Goal: Task Accomplishment & Management: Use online tool/utility

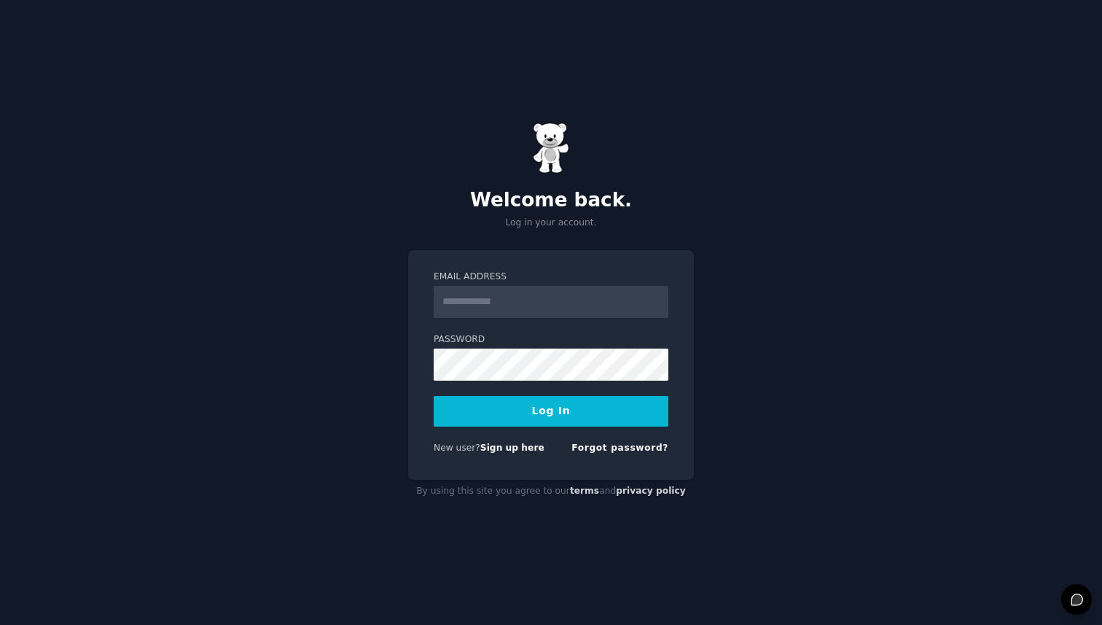
click at [558, 305] on input "Email Address" at bounding box center [551, 302] width 235 height 32
click at [506, 299] on input "Email Address" at bounding box center [551, 302] width 235 height 32
paste input "**********"
type input "**********"
click at [534, 418] on button "Log In" at bounding box center [551, 411] width 235 height 31
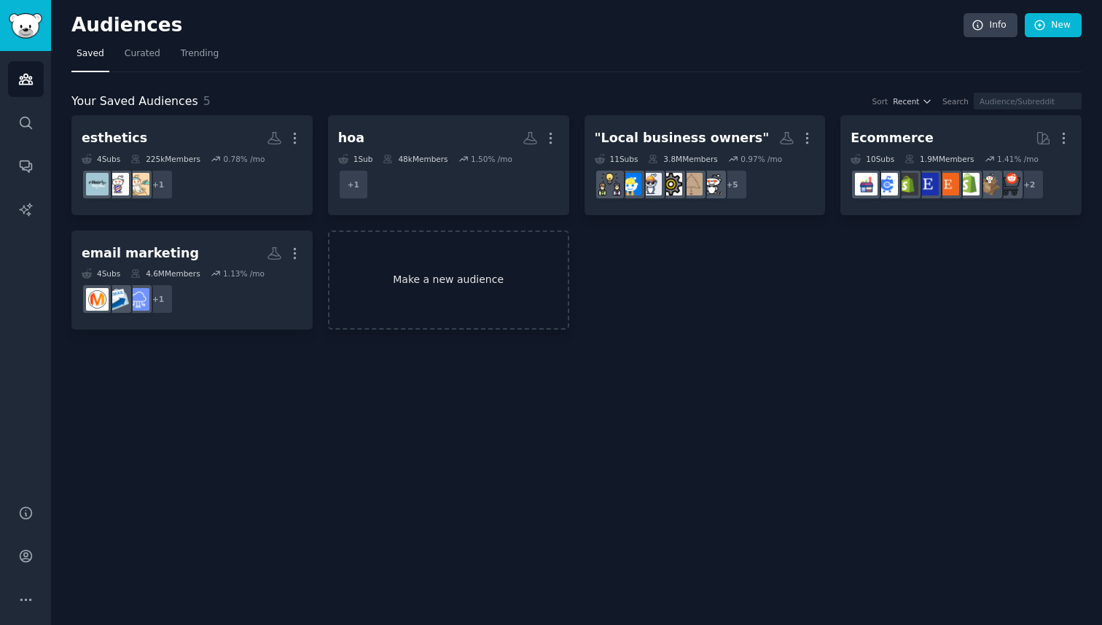
click at [433, 282] on link "Make a new audience" at bounding box center [448, 280] width 241 height 100
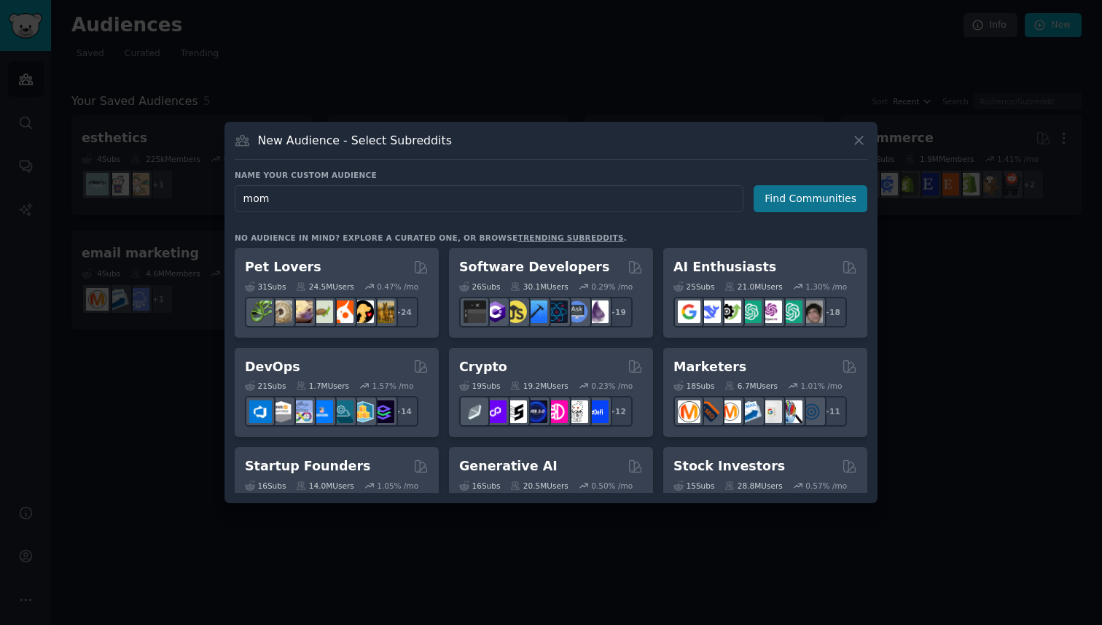
type input "mom"
click at [814, 198] on button "Find Communities" at bounding box center [811, 198] width 114 height 27
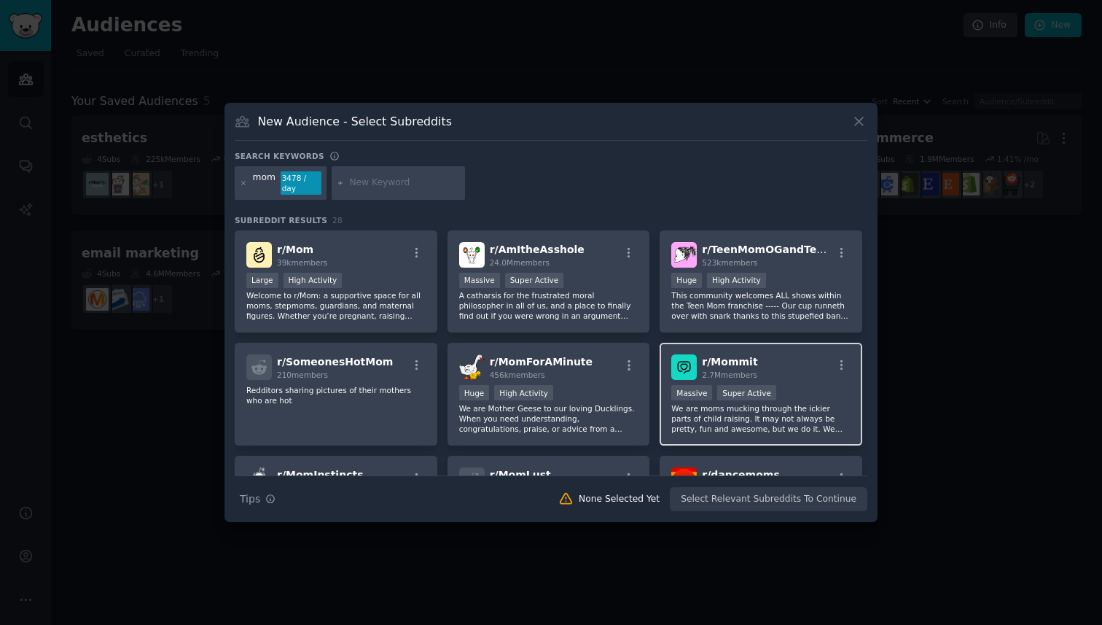
click at [767, 370] on div "r/ Mommit 2.7M members" at bounding box center [760, 367] width 179 height 26
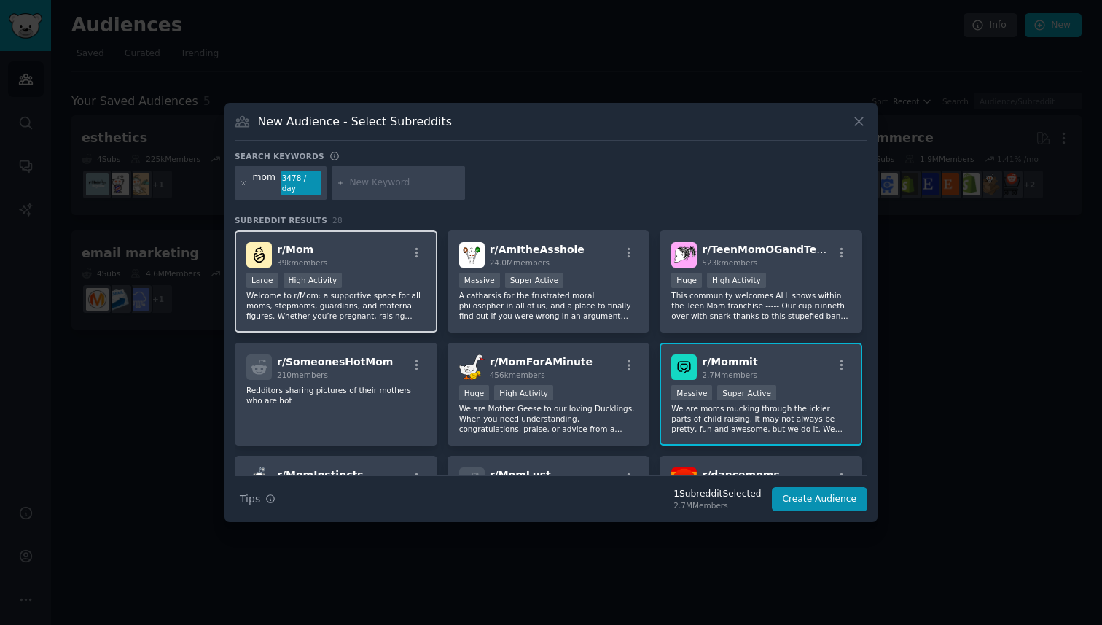
click at [366, 277] on div "Large High Activity" at bounding box center [335, 282] width 179 height 18
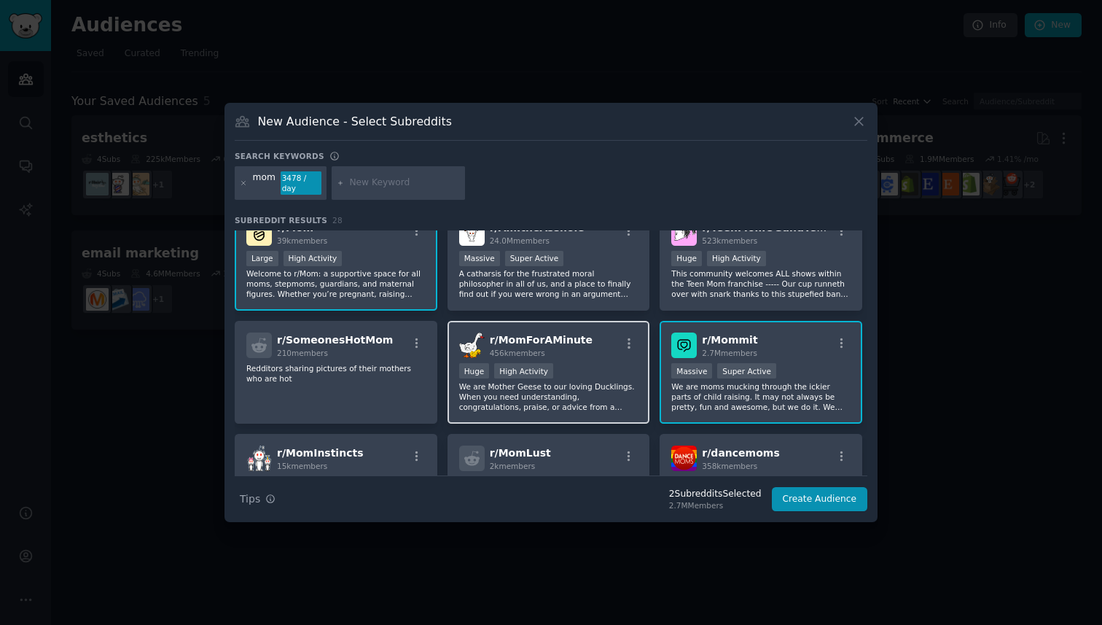
scroll to position [23, 0]
click at [591, 399] on p "We are Mother Geese to our loving Ducklings. When you need understanding, congr…" at bounding box center [548, 395] width 179 height 31
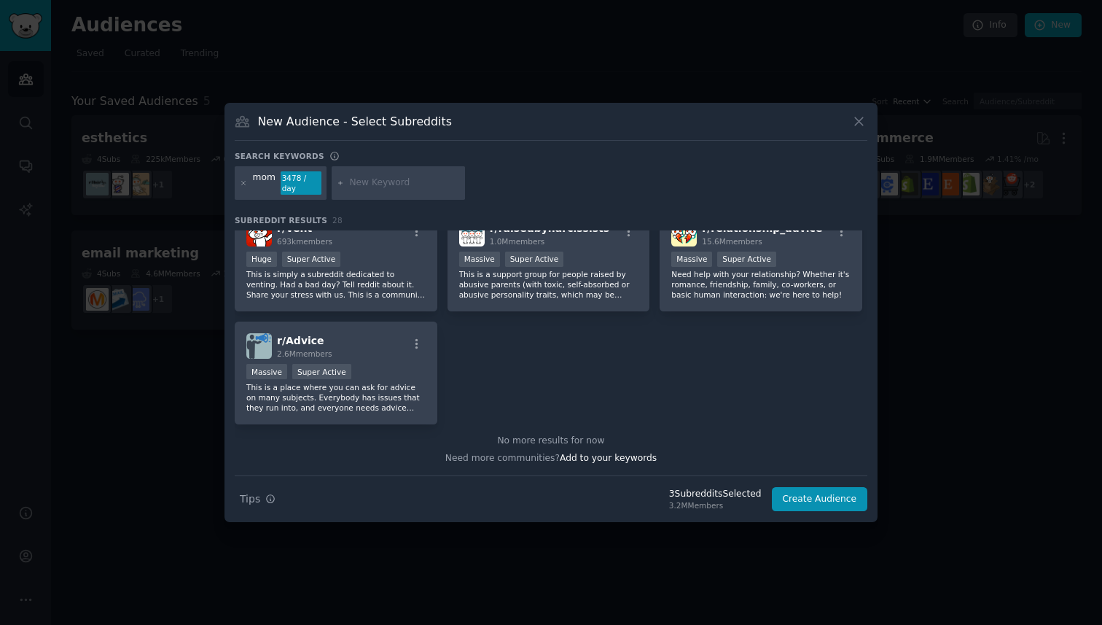
scroll to position [0, 0]
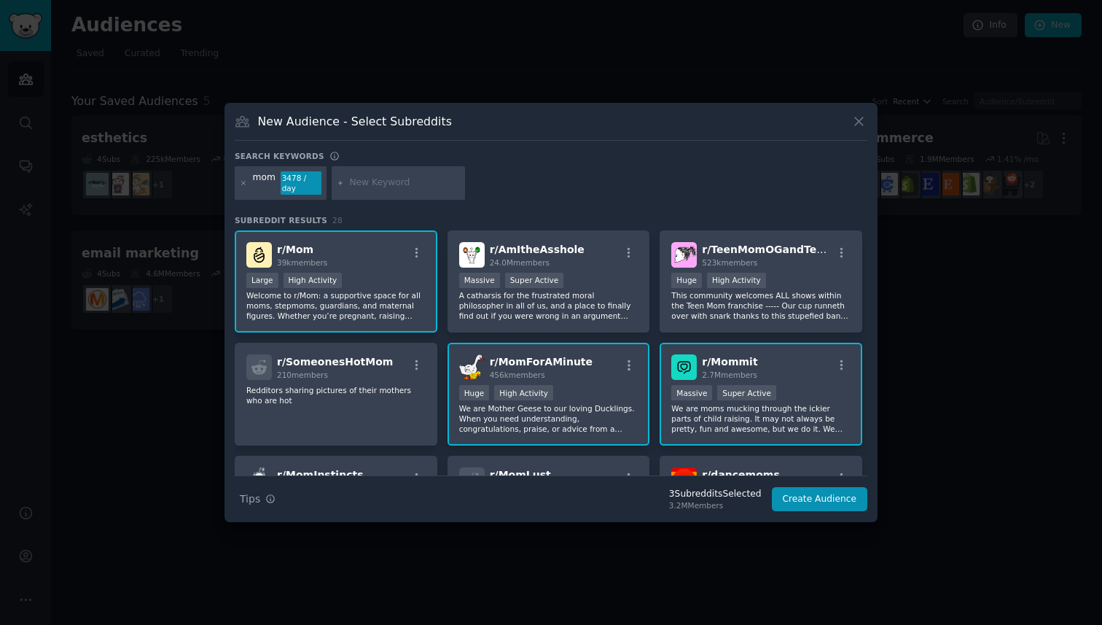
click at [369, 177] on input "text" at bounding box center [404, 182] width 111 height 13
type input "parent"
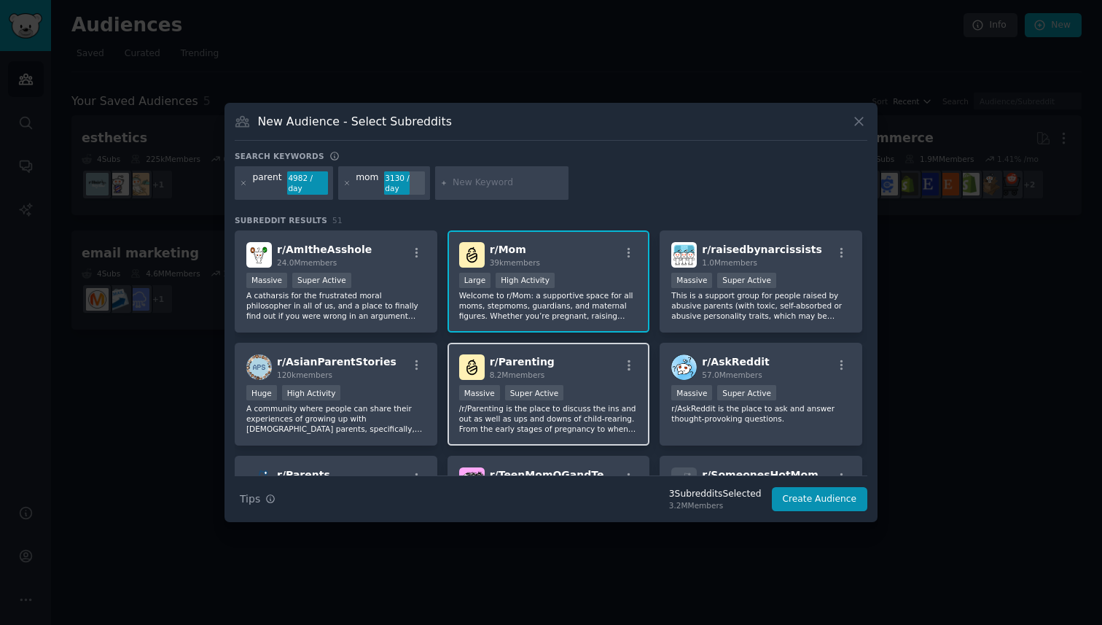
click at [579, 366] on div "r/ Parenting 8.2M members" at bounding box center [548, 367] width 179 height 26
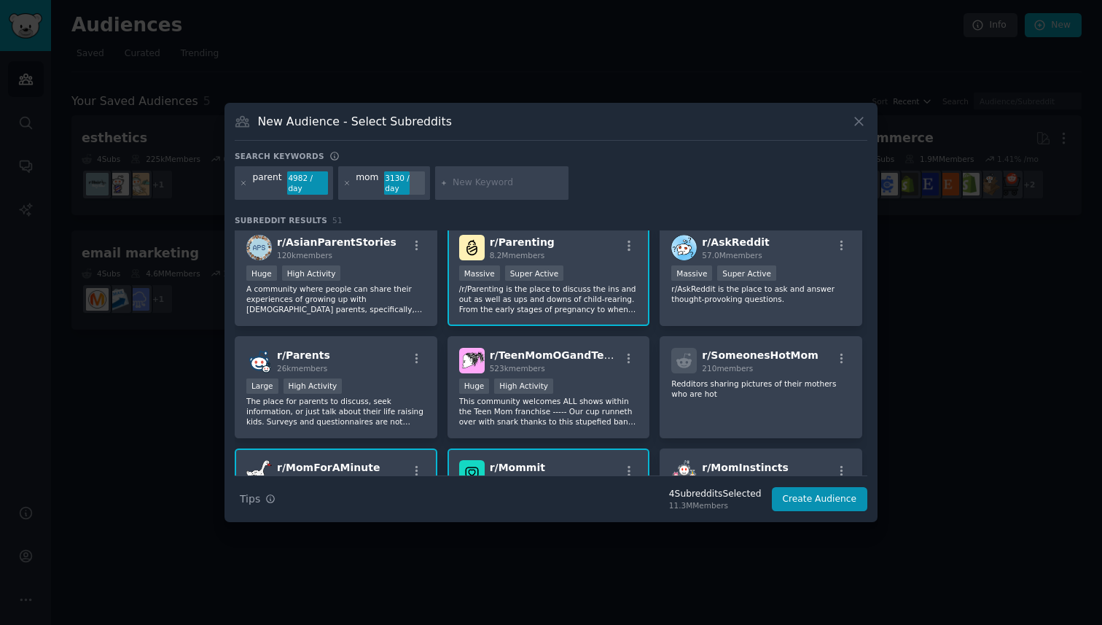
scroll to position [141, 0]
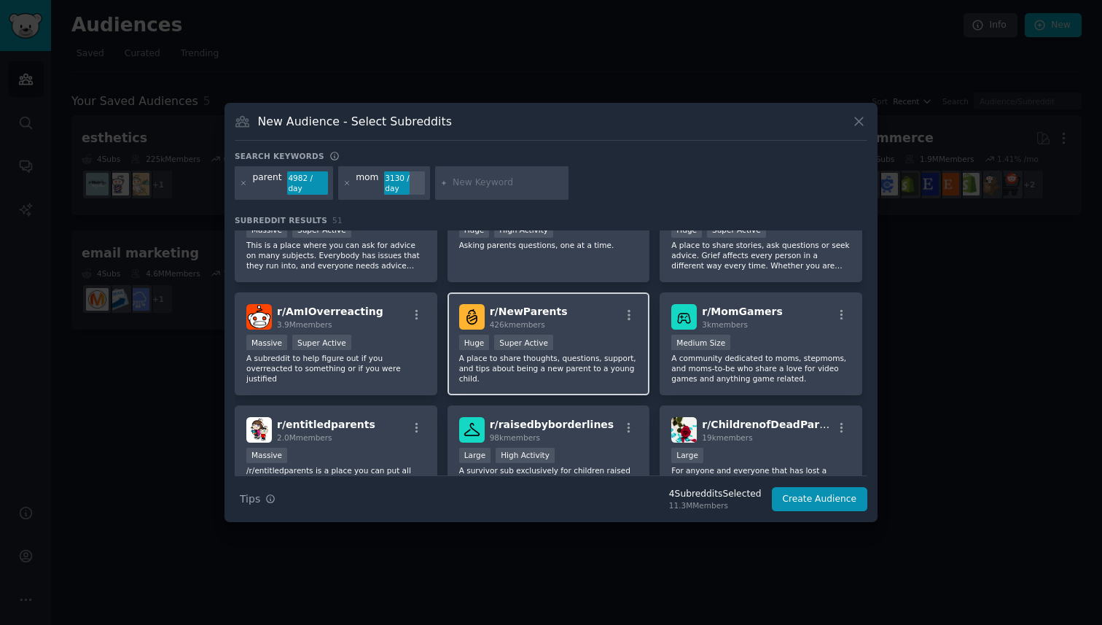
click at [590, 339] on div "Huge Super Active" at bounding box center [548, 344] width 179 height 18
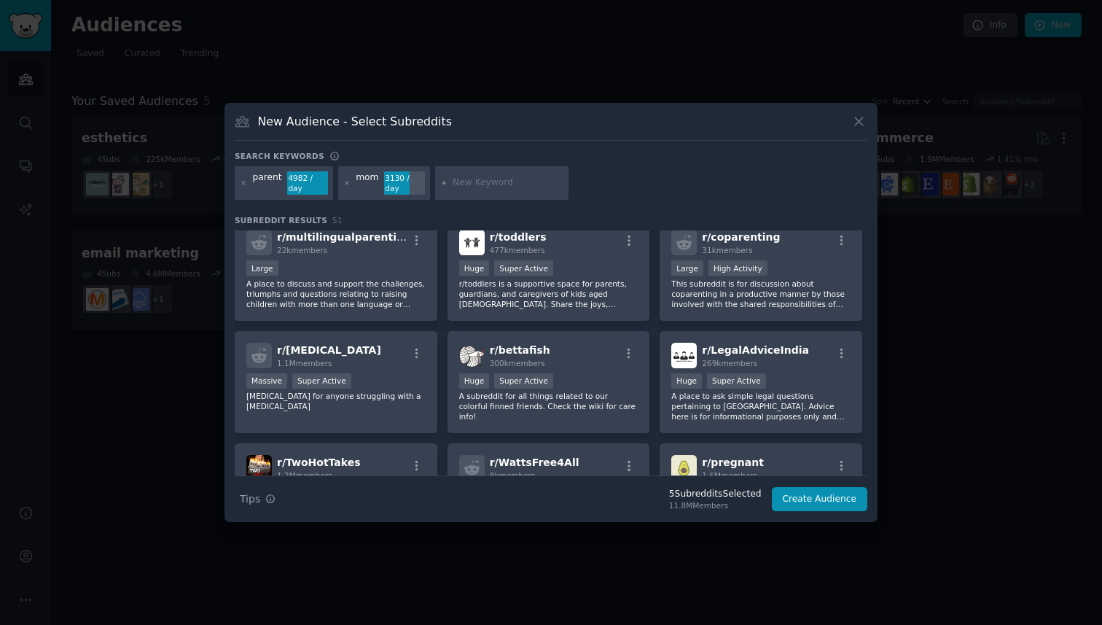
scroll to position [1480, 0]
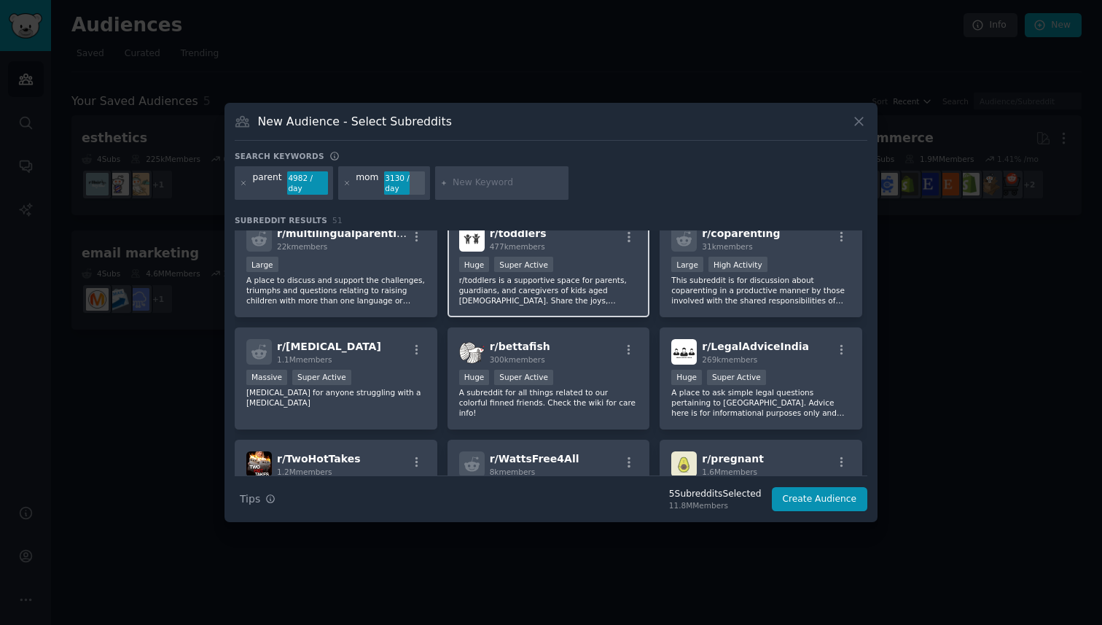
click at [579, 288] on p "r/toddlers is a supportive space for parents, guardians, and caregivers of kids…" at bounding box center [548, 290] width 179 height 31
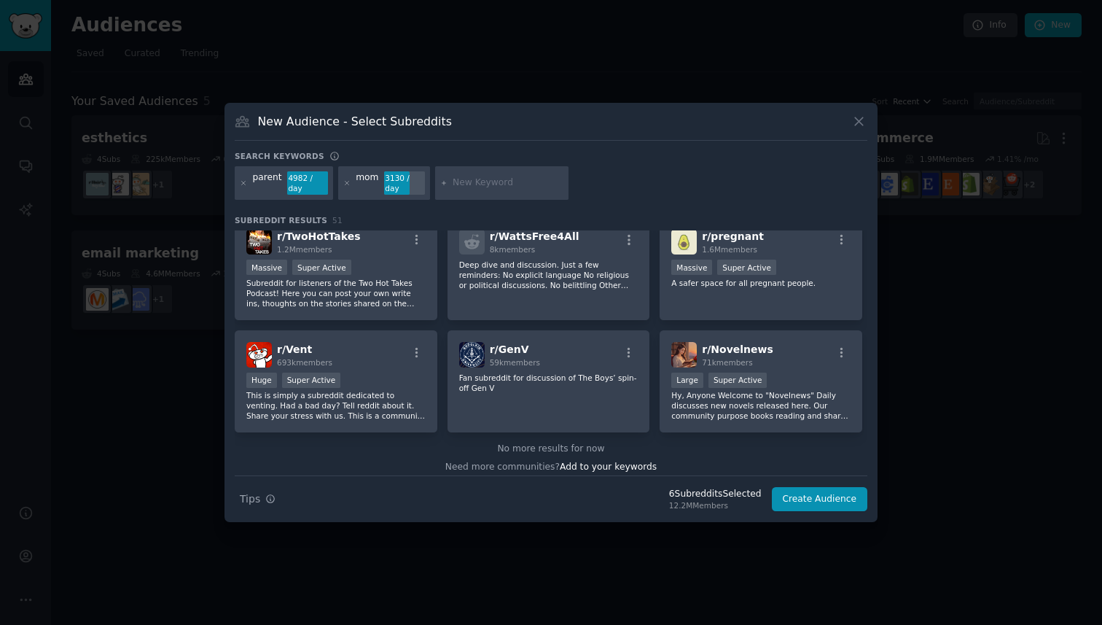
scroll to position [1710, 0]
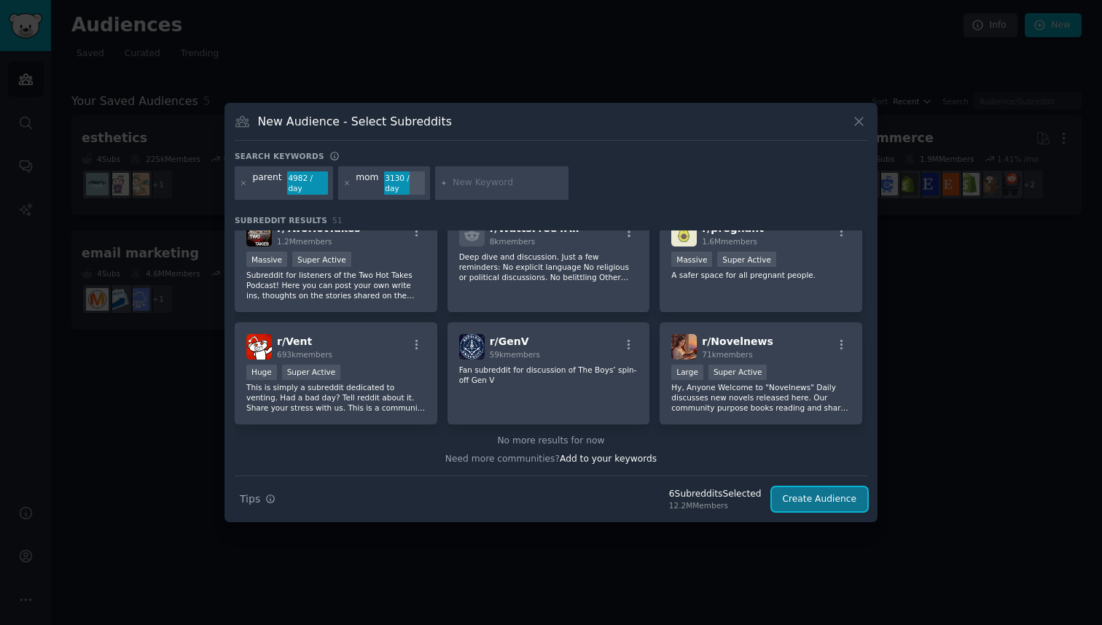
click at [794, 494] on button "Create Audience" at bounding box center [820, 499] width 96 height 25
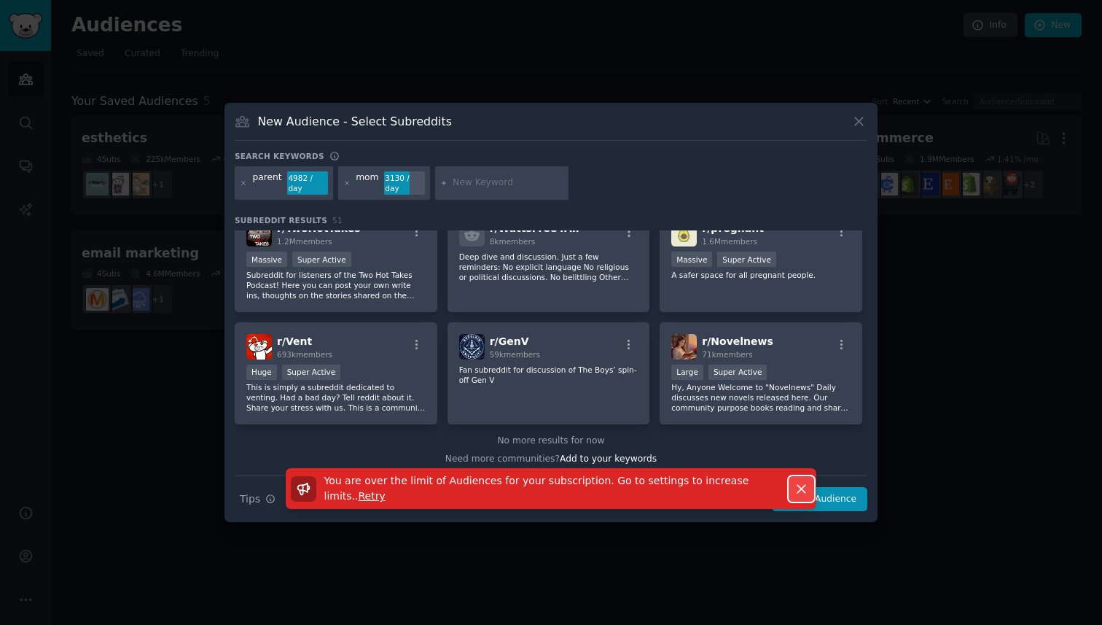
click at [802, 484] on icon "button" at bounding box center [801, 488] width 15 height 15
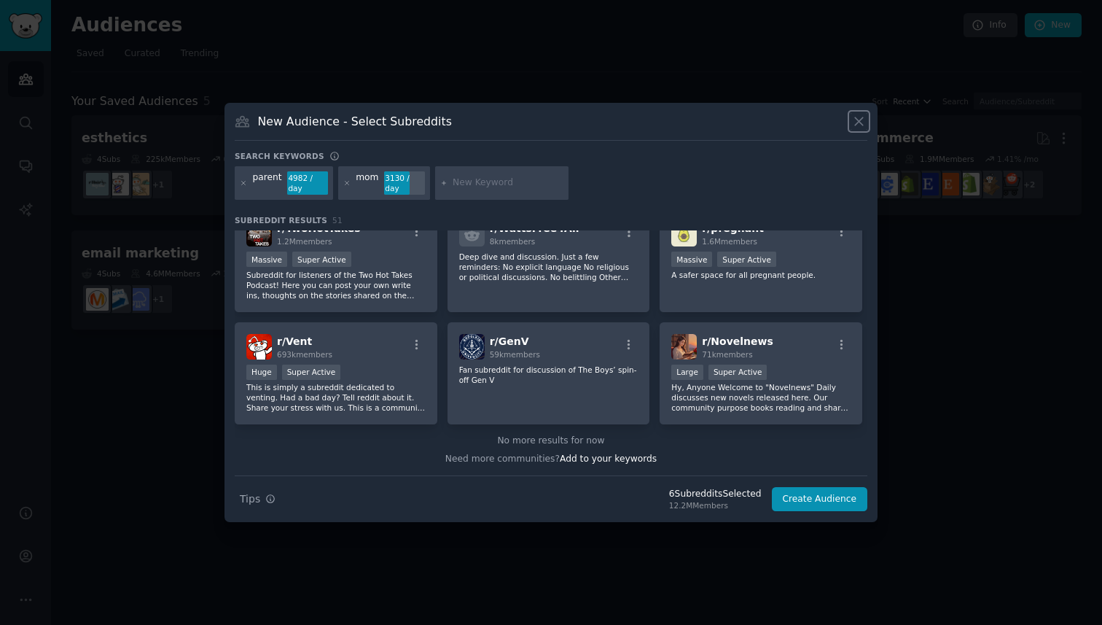
click at [866, 114] on icon at bounding box center [858, 121] width 15 height 15
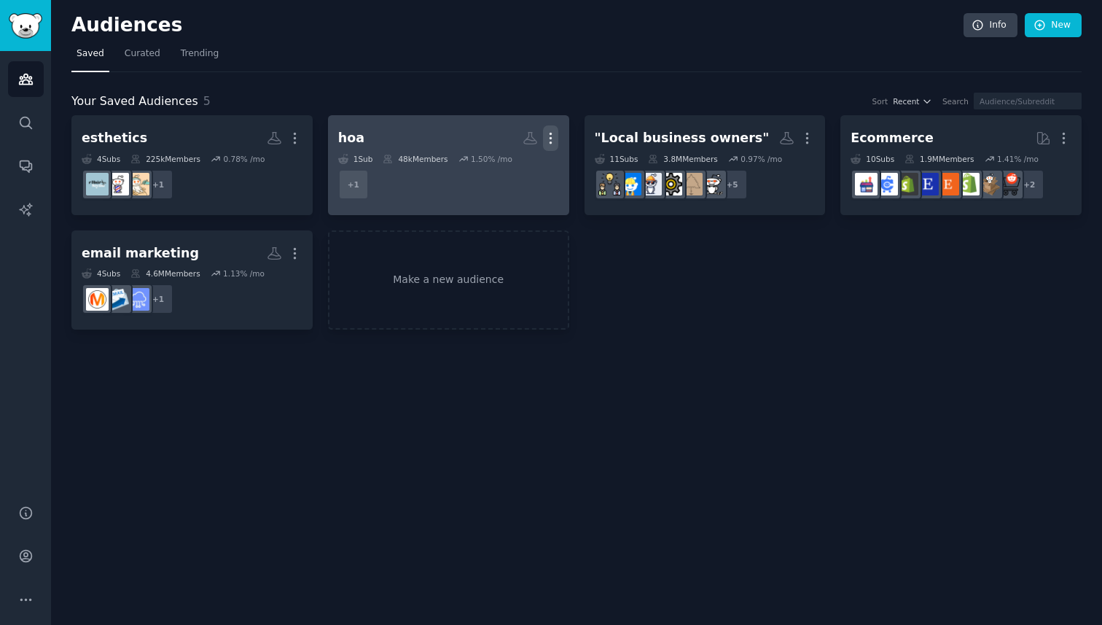
click at [550, 136] on icon "button" at bounding box center [550, 137] width 15 height 15
click at [509, 171] on p "Delete" at bounding box center [511, 168] width 34 height 15
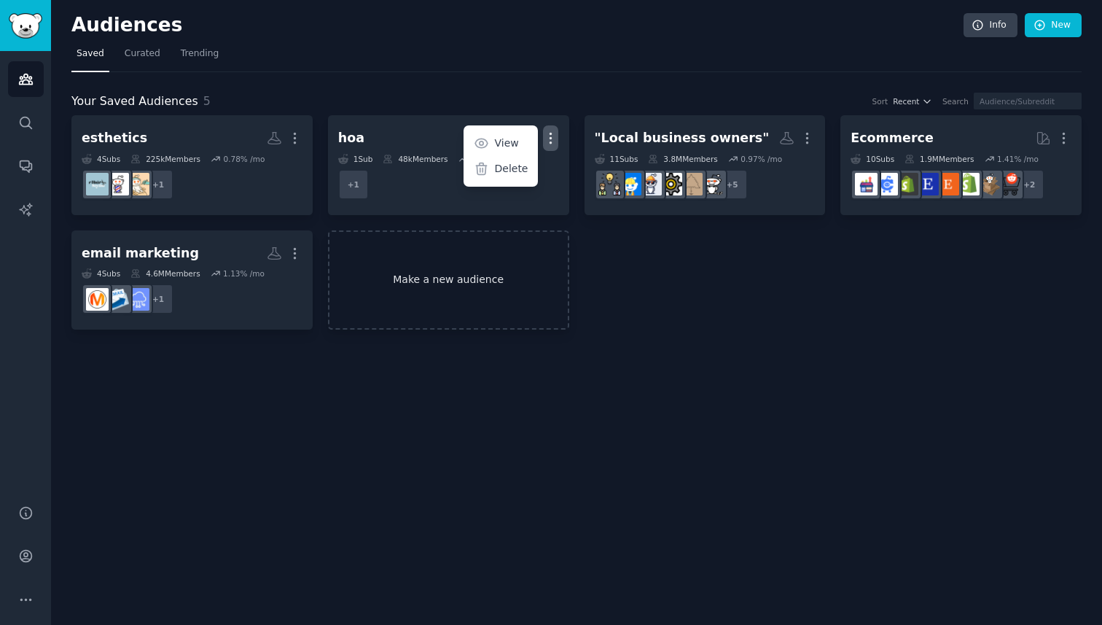
click at [461, 277] on link "Make a new audience" at bounding box center [448, 280] width 241 height 100
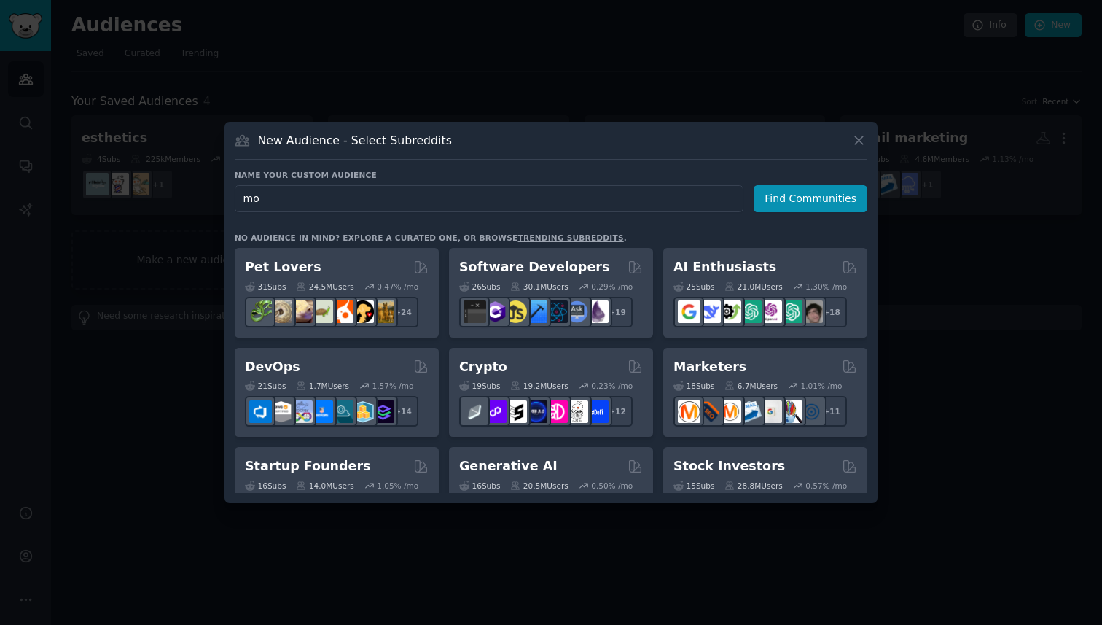
type input "mom"
click button "Find Communities" at bounding box center [811, 198] width 114 height 27
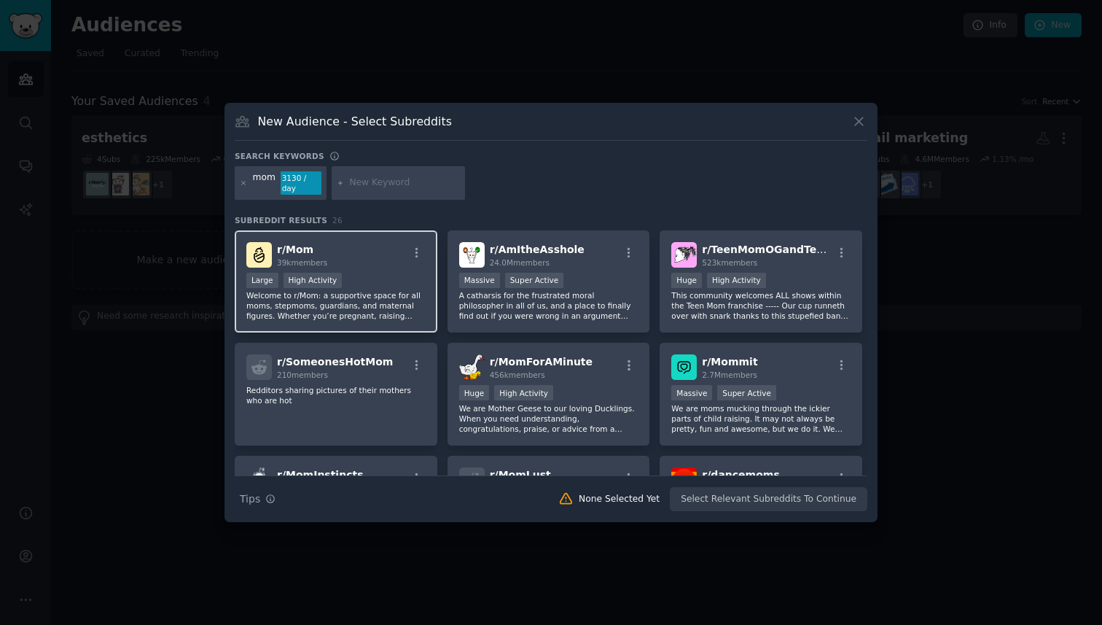
click at [381, 252] on div "r/ Mom 39k members" at bounding box center [335, 255] width 179 height 26
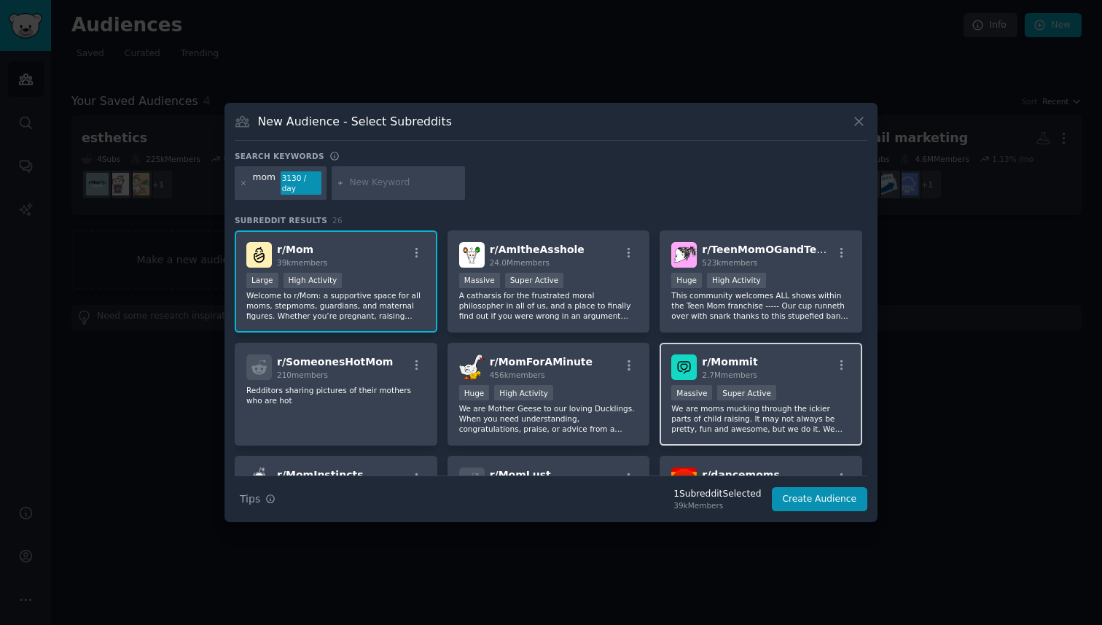
click at [792, 355] on div "r/ Mommit 2.7M members" at bounding box center [760, 367] width 179 height 26
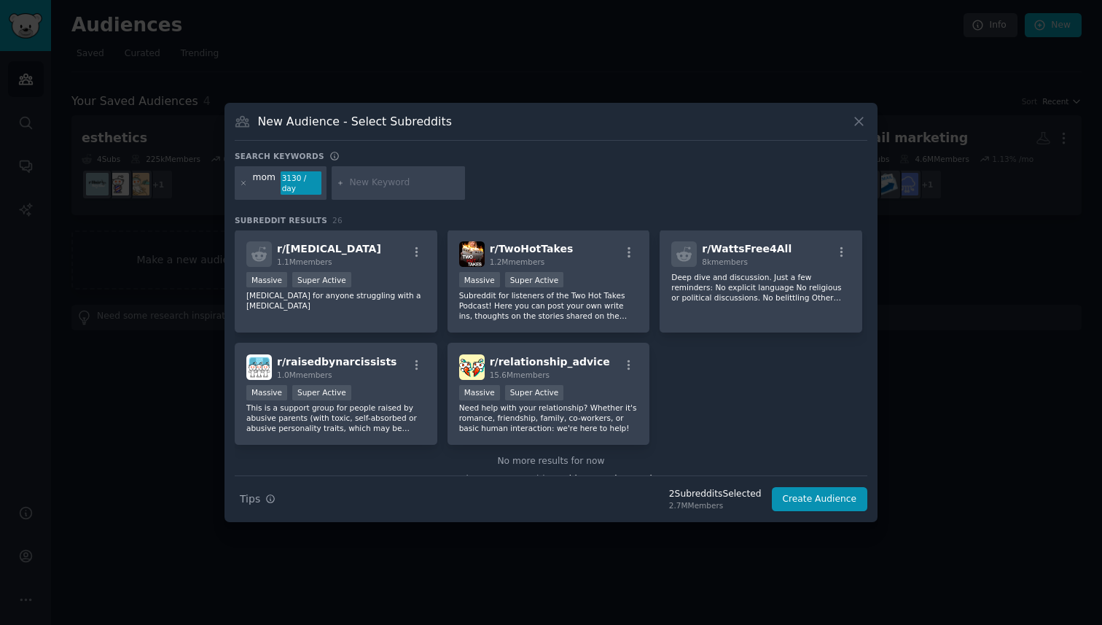
scroll to position [804, 0]
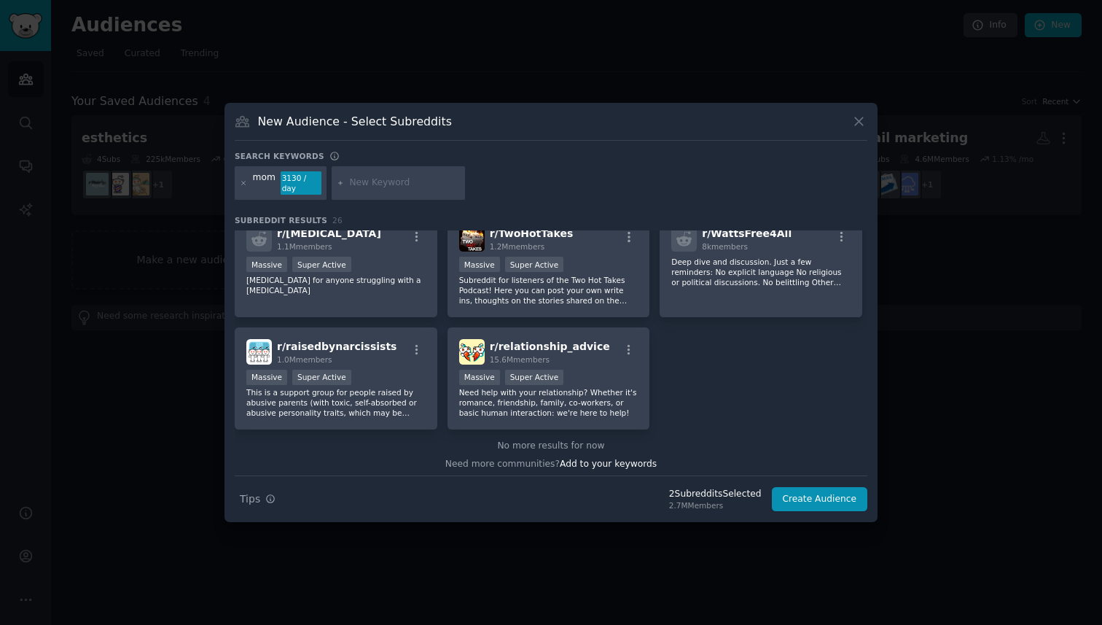
click at [382, 184] on input "text" at bounding box center [404, 182] width 111 height 13
type input "parents"
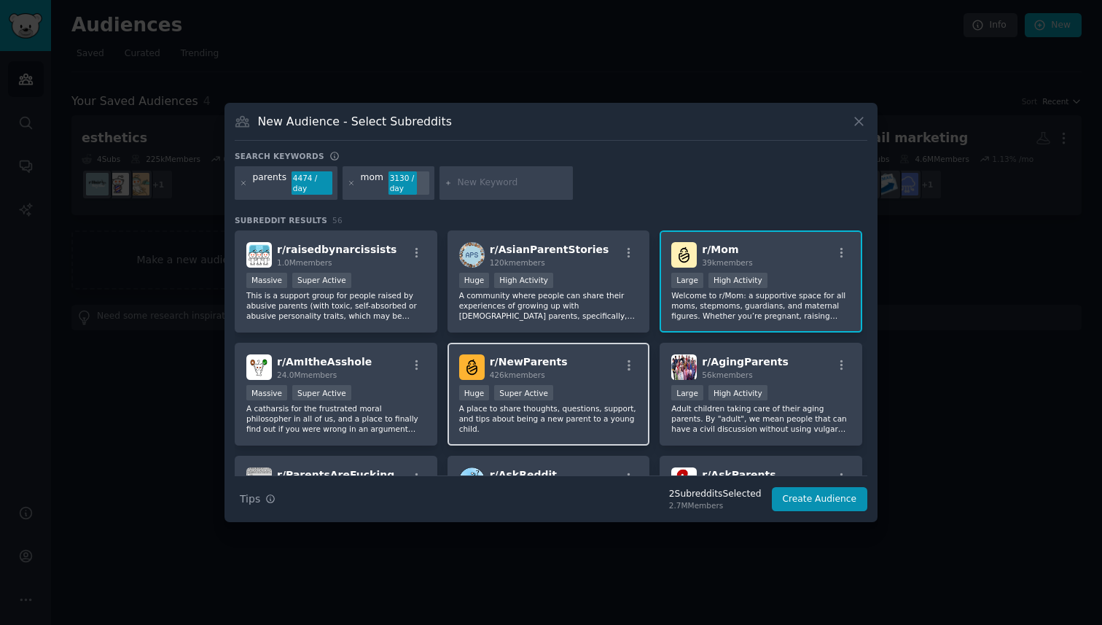
click at [592, 379] on div "r/ NewParents 426k members" at bounding box center [548, 367] width 179 height 26
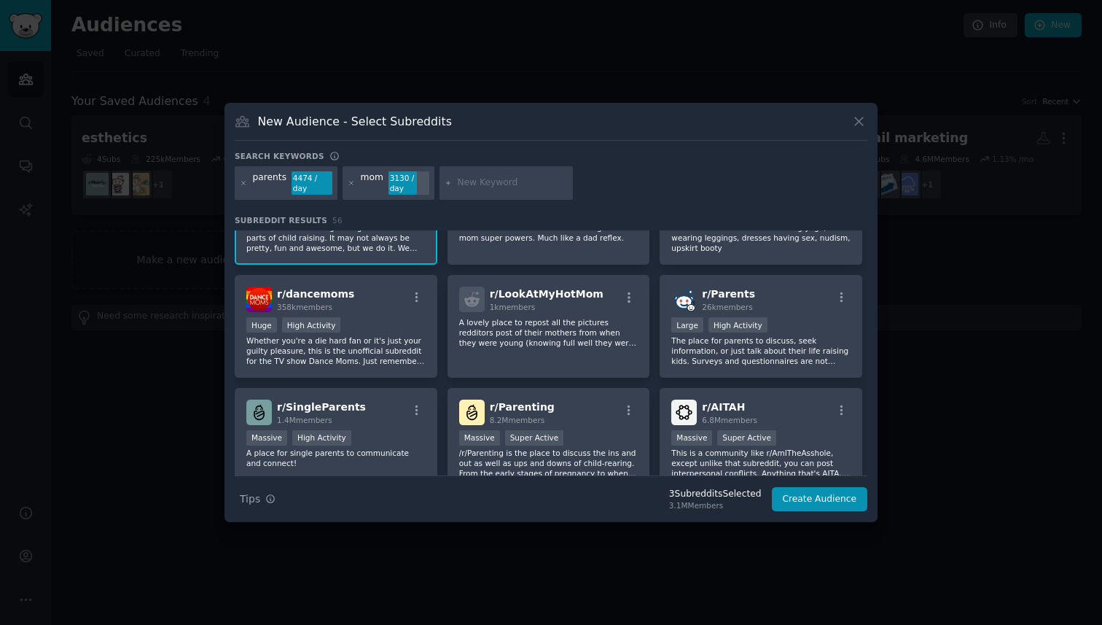
scroll to position [540, 0]
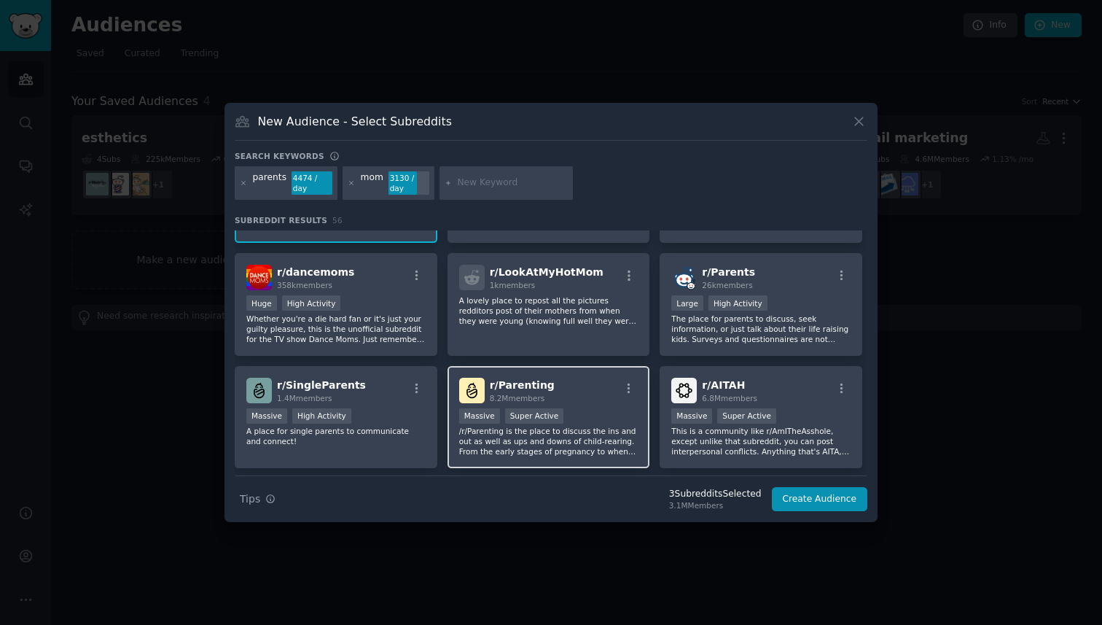
click at [581, 388] on div "r/ Parenting 8.2M members" at bounding box center [548, 391] width 179 height 26
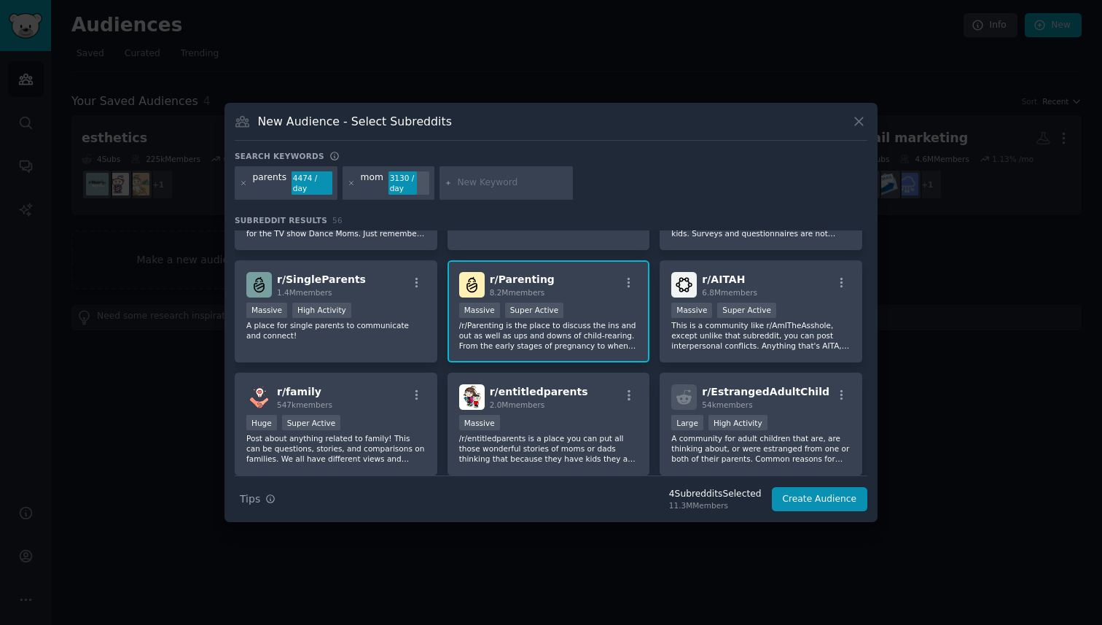
scroll to position [647, 0]
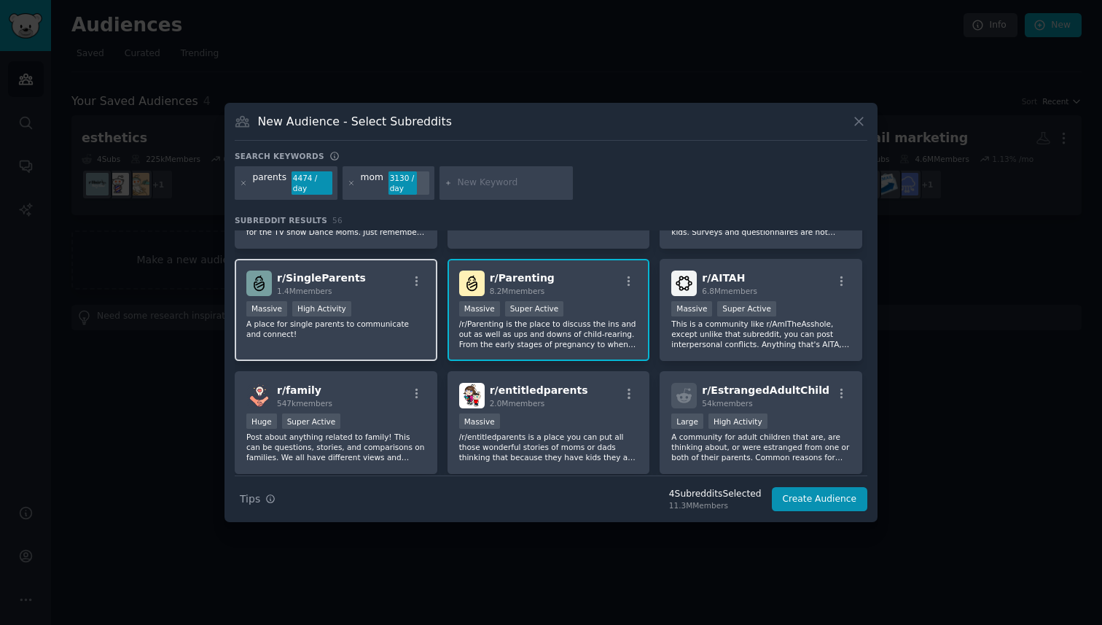
click at [399, 335] on p "A place for single parents to communicate and connect!" at bounding box center [335, 329] width 179 height 20
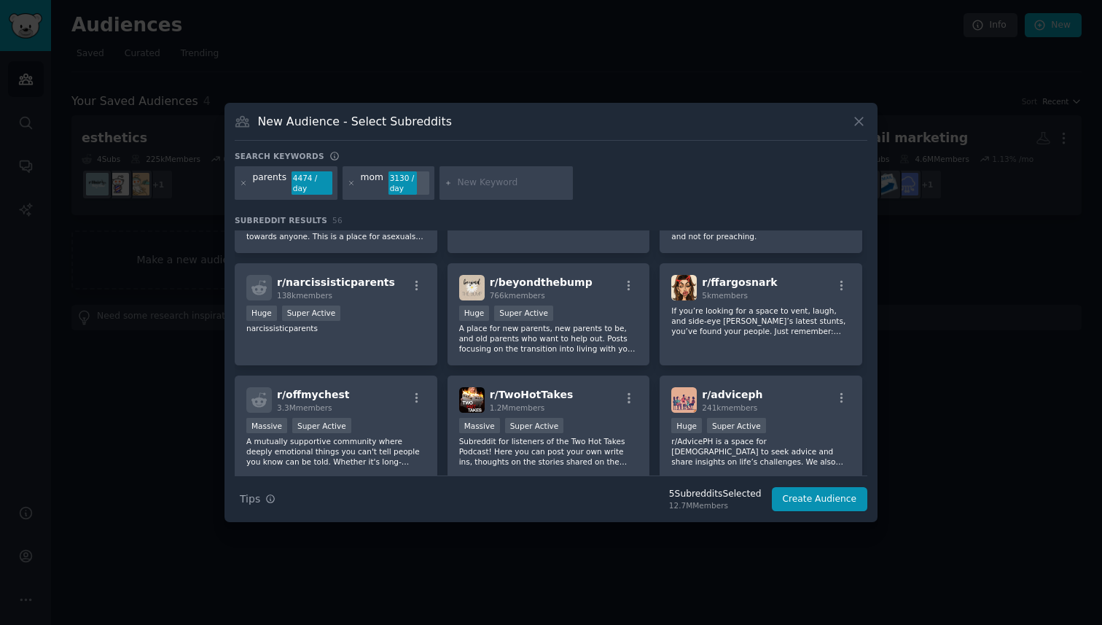
scroll to position [1550, 0]
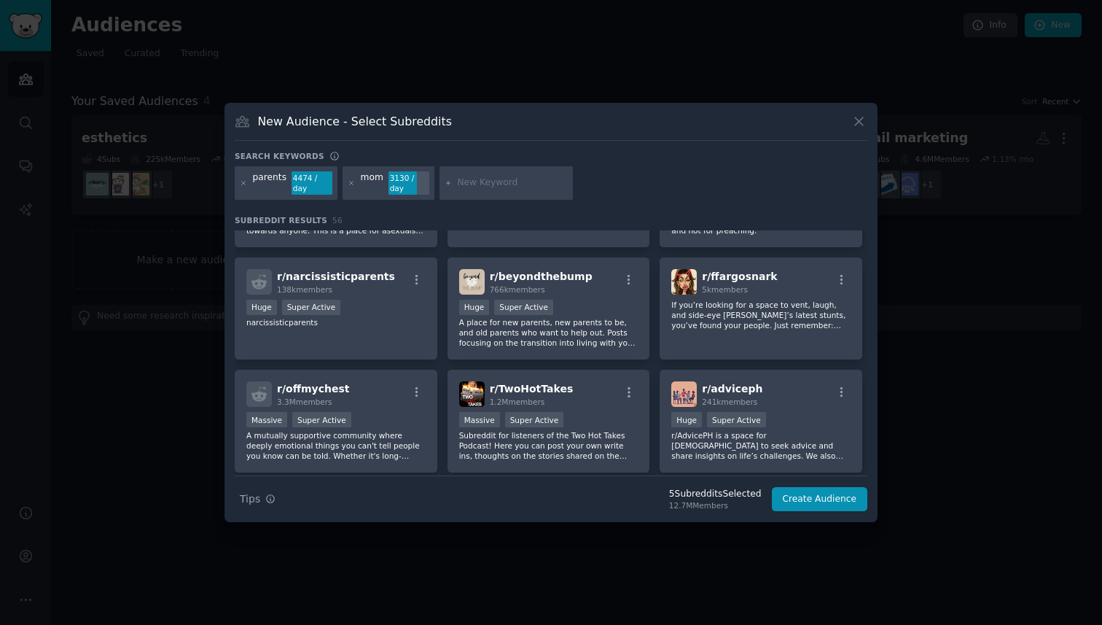
click at [585, 319] on p "A place for new parents, new parents to be, and old parents who want to help ou…" at bounding box center [548, 332] width 179 height 31
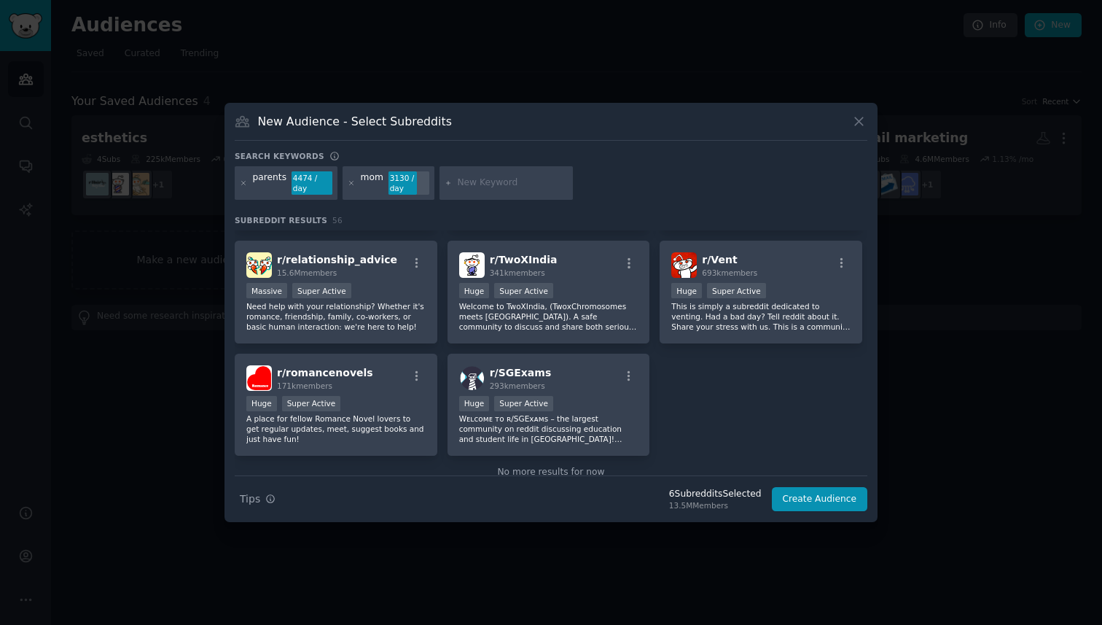
scroll to position [1935, 0]
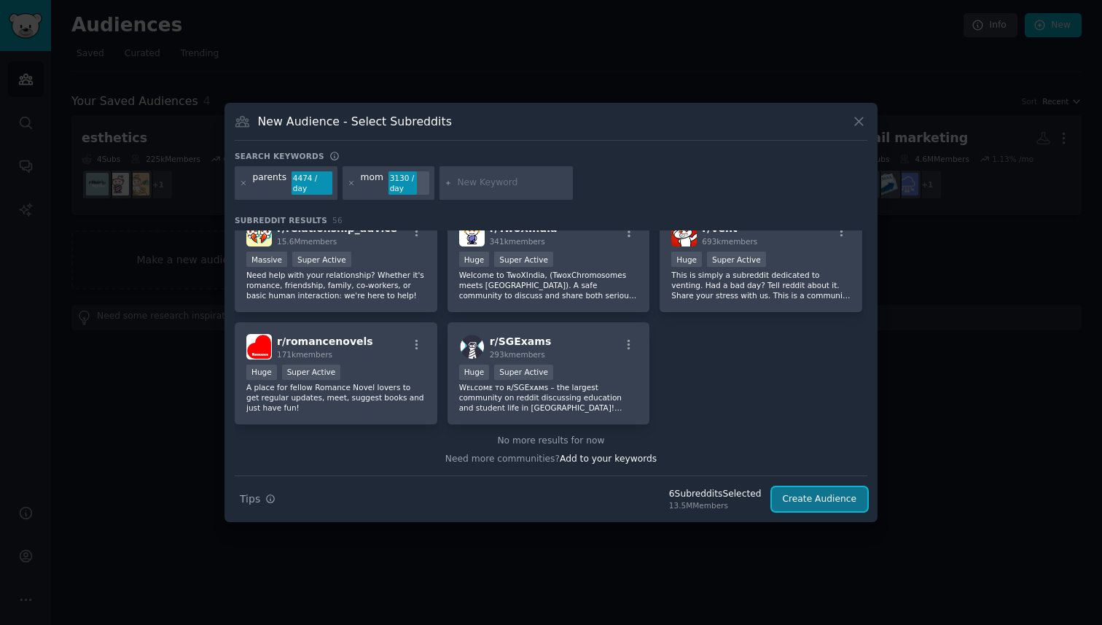
click at [816, 492] on button "Create Audience" at bounding box center [820, 499] width 96 height 25
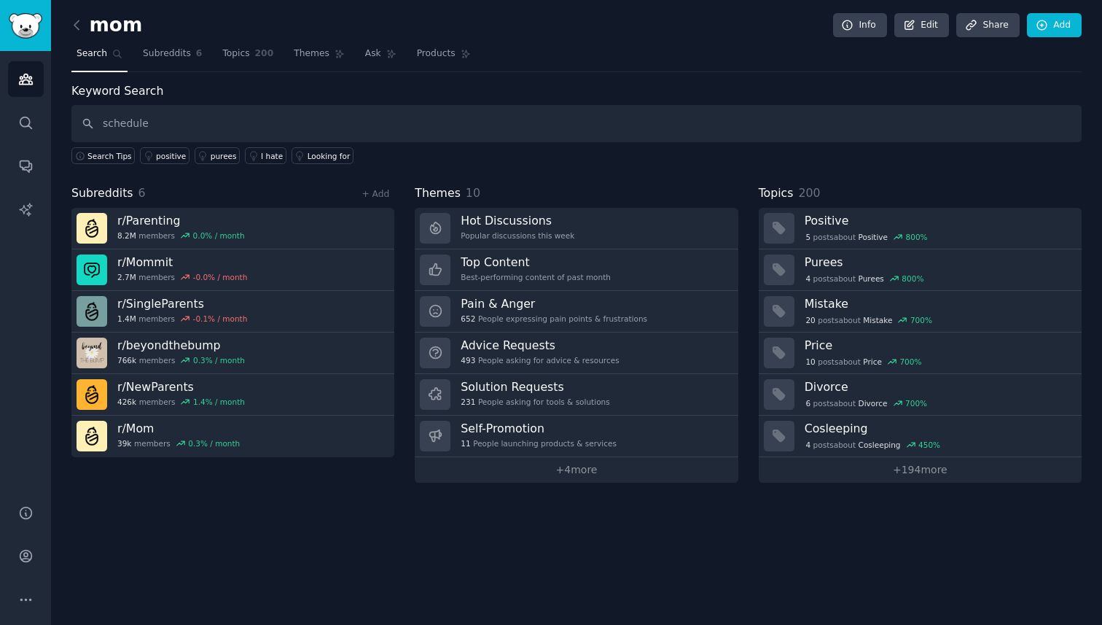
type input "schedule"
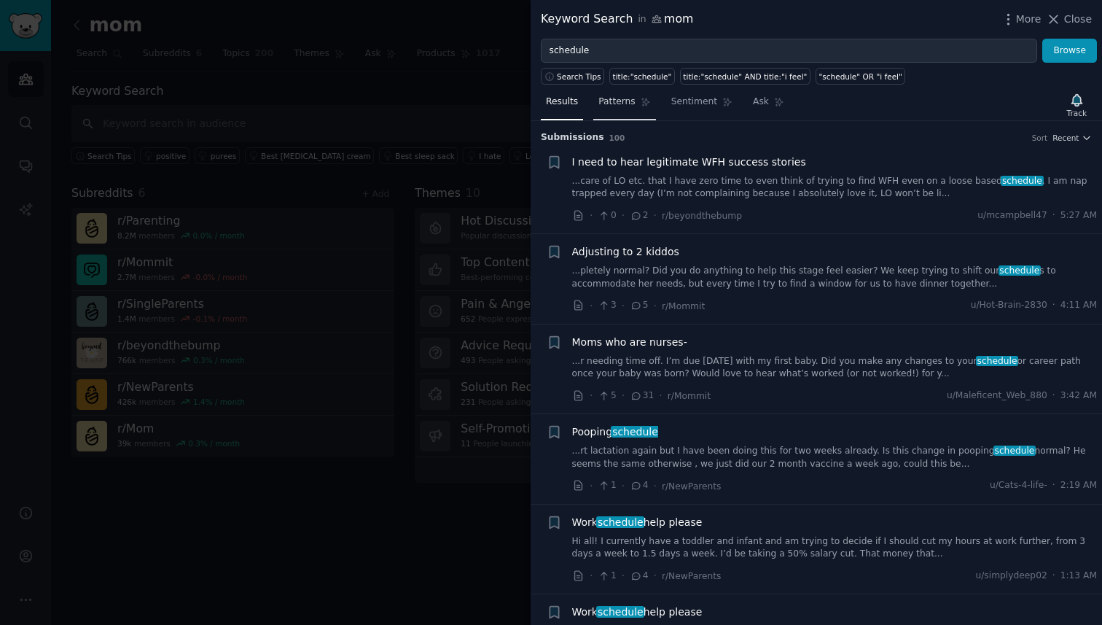
click at [629, 108] on span "Patterns" at bounding box center [616, 101] width 36 height 13
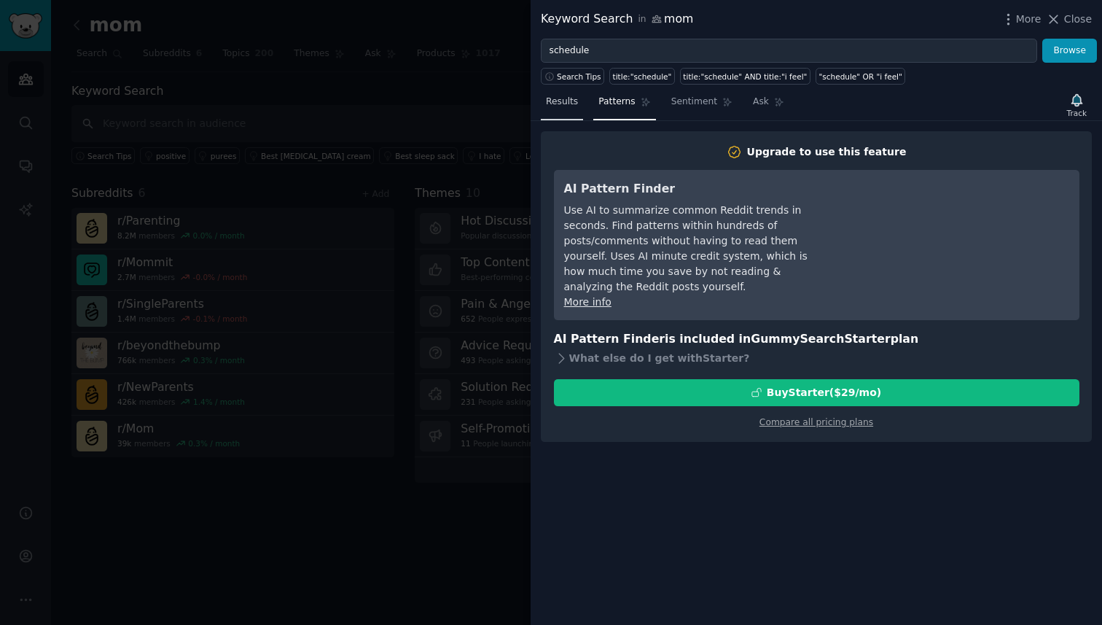
click at [571, 107] on span "Results" at bounding box center [562, 101] width 32 height 13
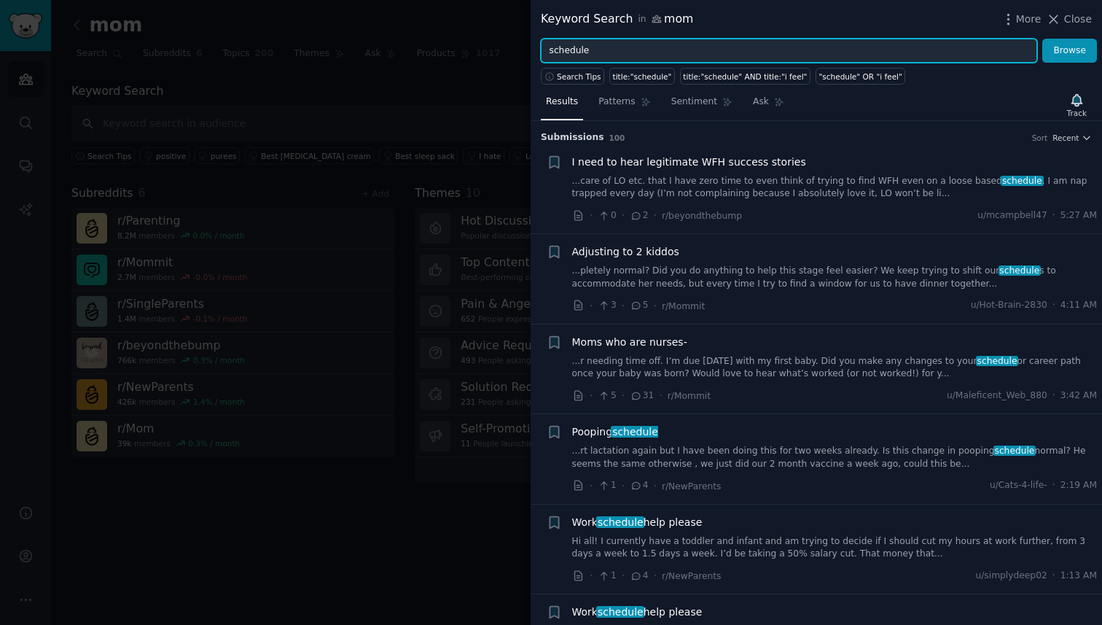
click at [687, 53] on input "schedule" at bounding box center [789, 51] width 496 height 25
type input "p"
type input "o"
type input "organize"
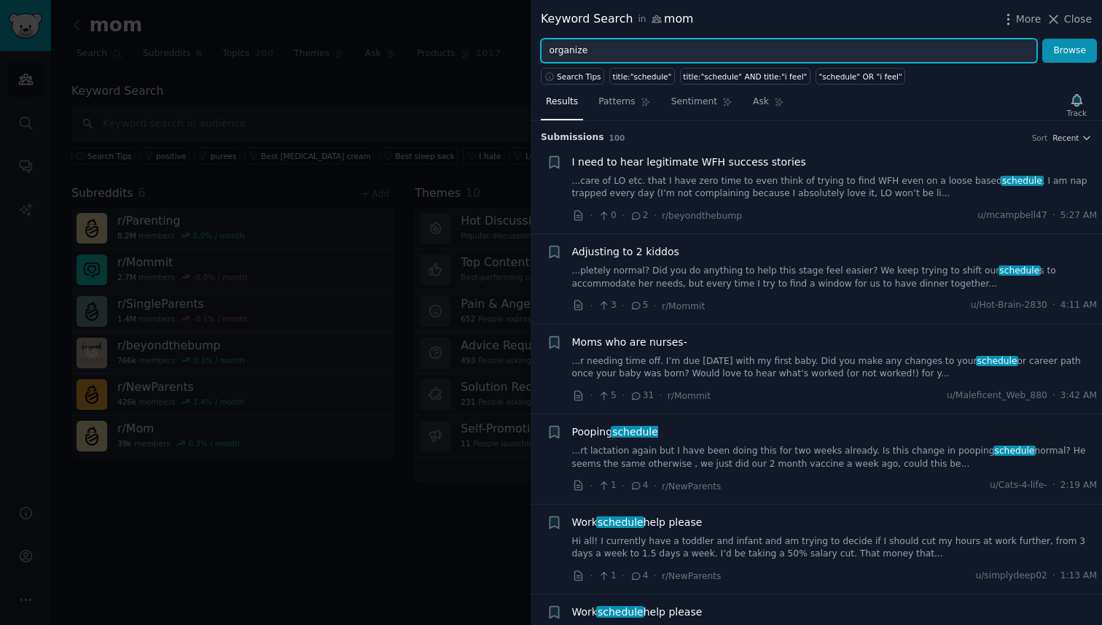
click at [1042, 39] on button "Browse" at bounding box center [1069, 51] width 55 height 25
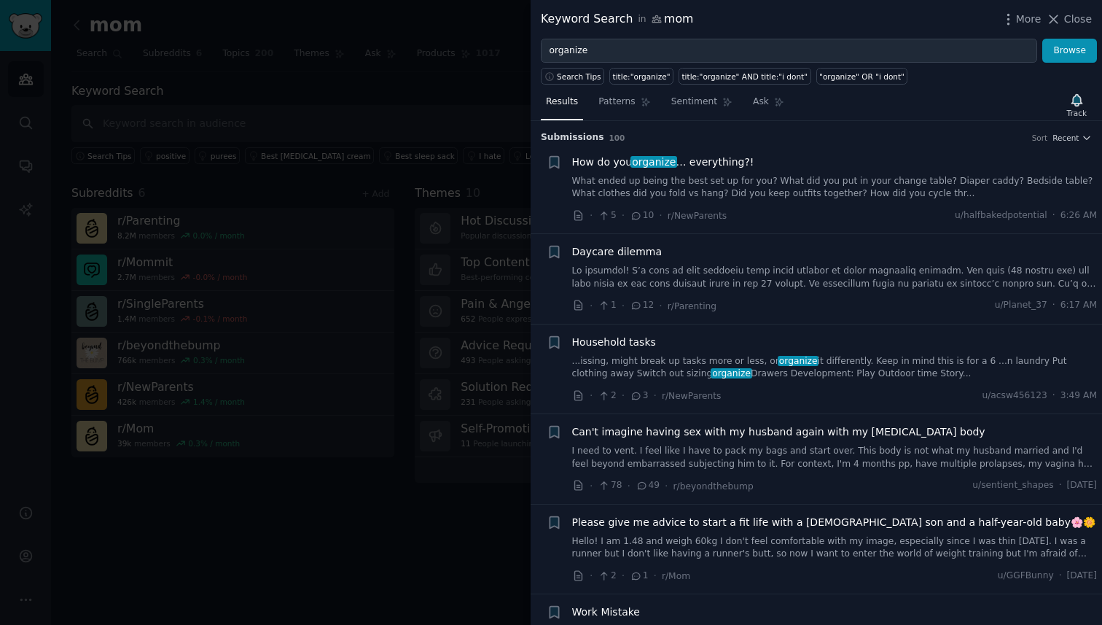
click at [792, 185] on link "What ended up being the best set up for you? What did you put in your change ta…" at bounding box center [834, 188] width 525 height 26
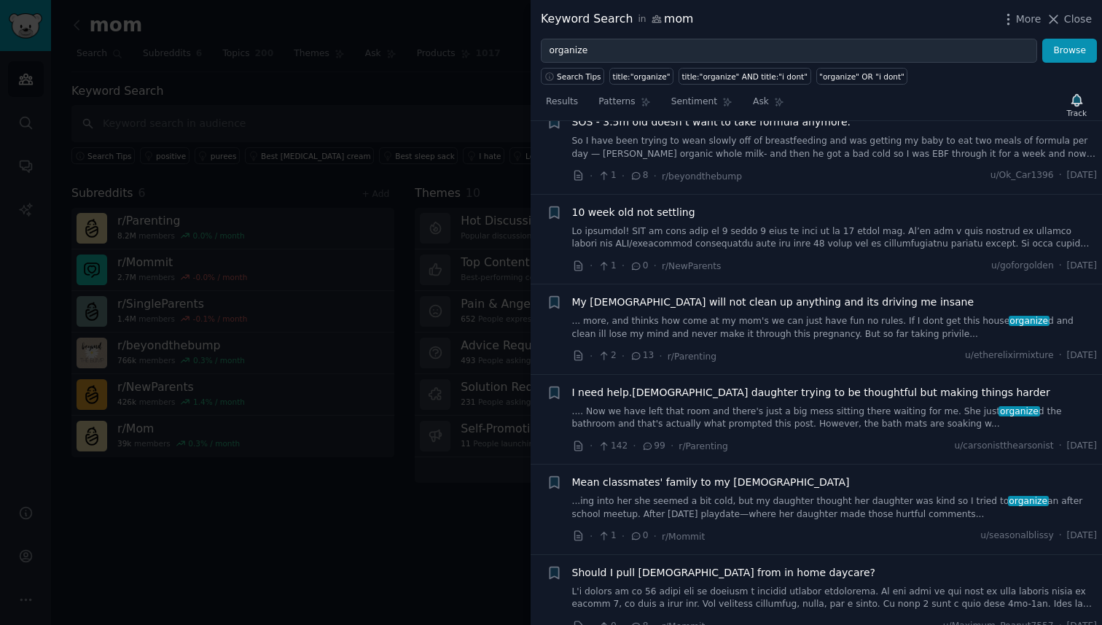
scroll to position [969, 0]
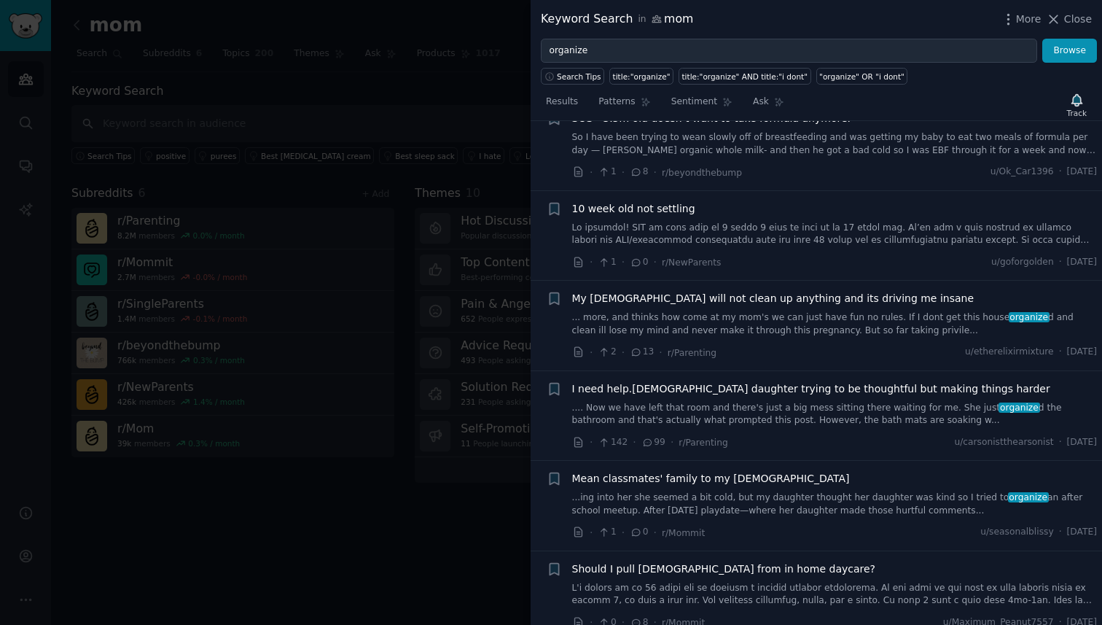
click at [401, 509] on div at bounding box center [551, 312] width 1102 height 625
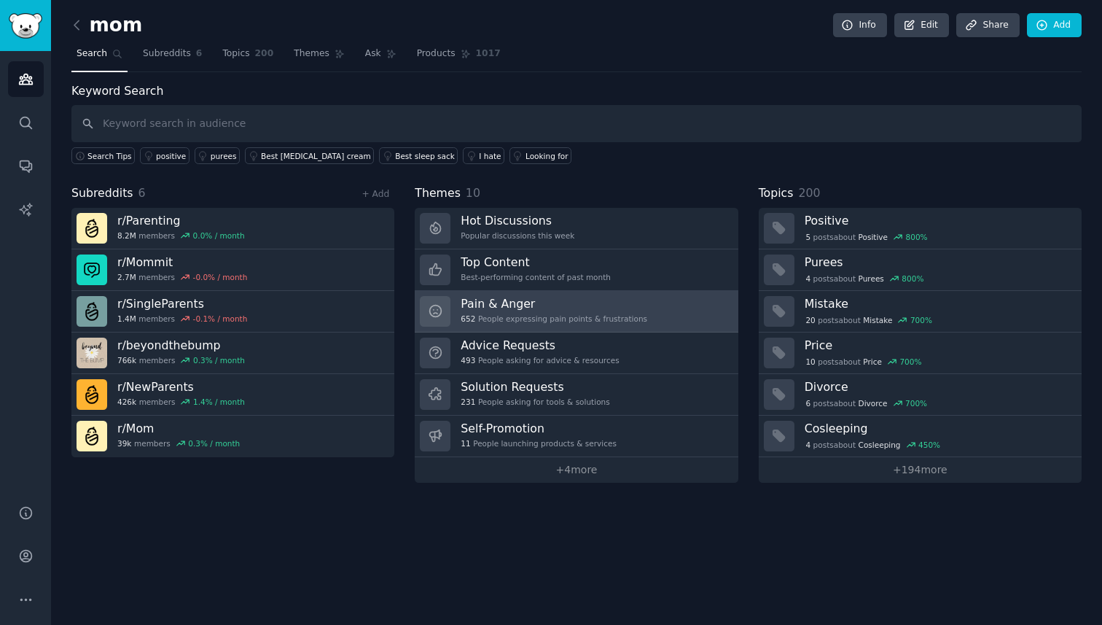
click at [611, 310] on h3 "Pain & Anger" at bounding box center [554, 303] width 187 height 15
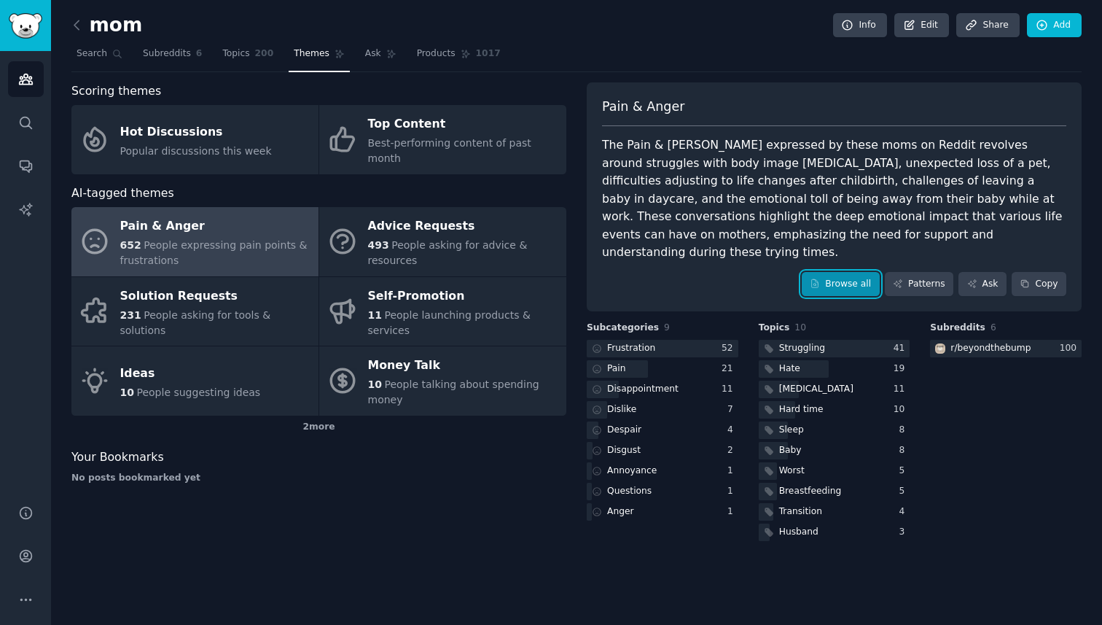
click at [837, 272] on link "Browse all" at bounding box center [841, 284] width 78 height 25
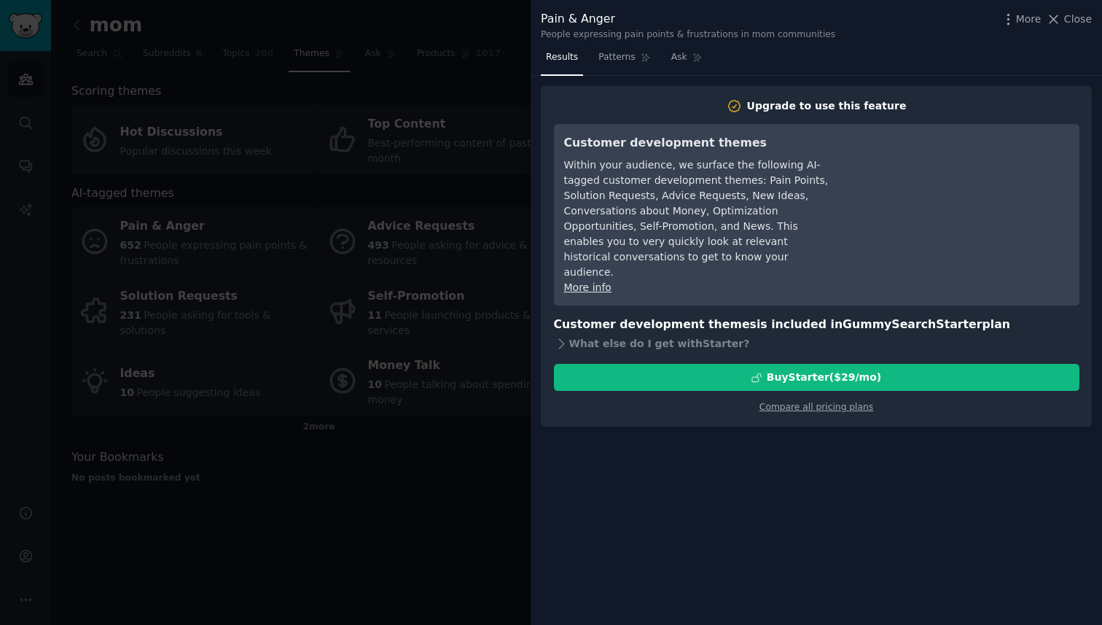
click at [456, 474] on div at bounding box center [551, 312] width 1102 height 625
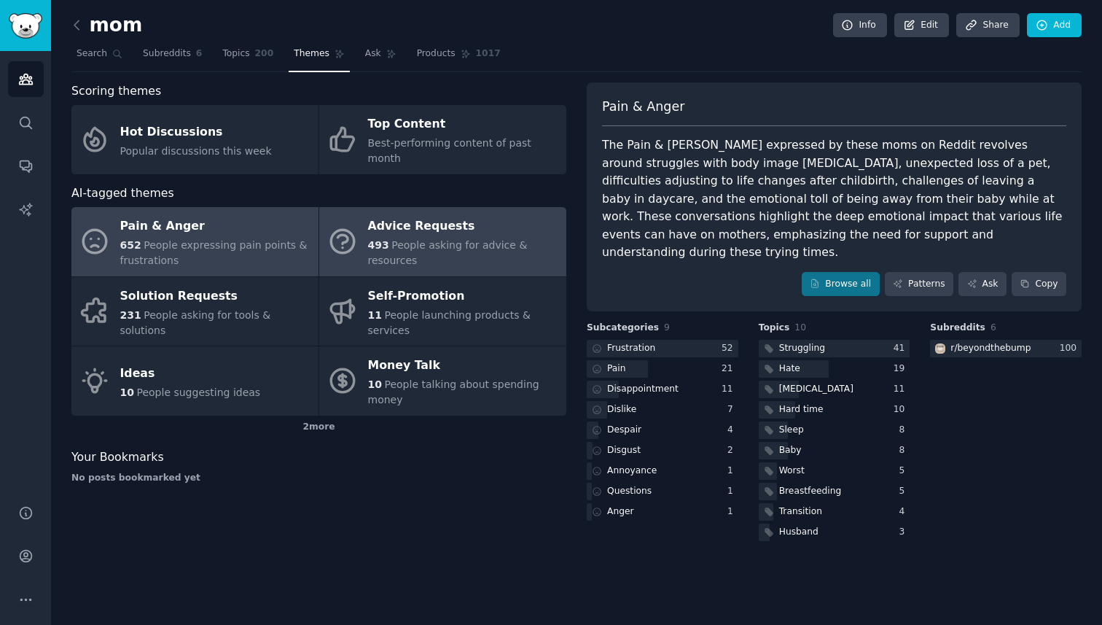
click at [424, 238] on div "493 People asking for advice & resources" at bounding box center [463, 253] width 191 height 31
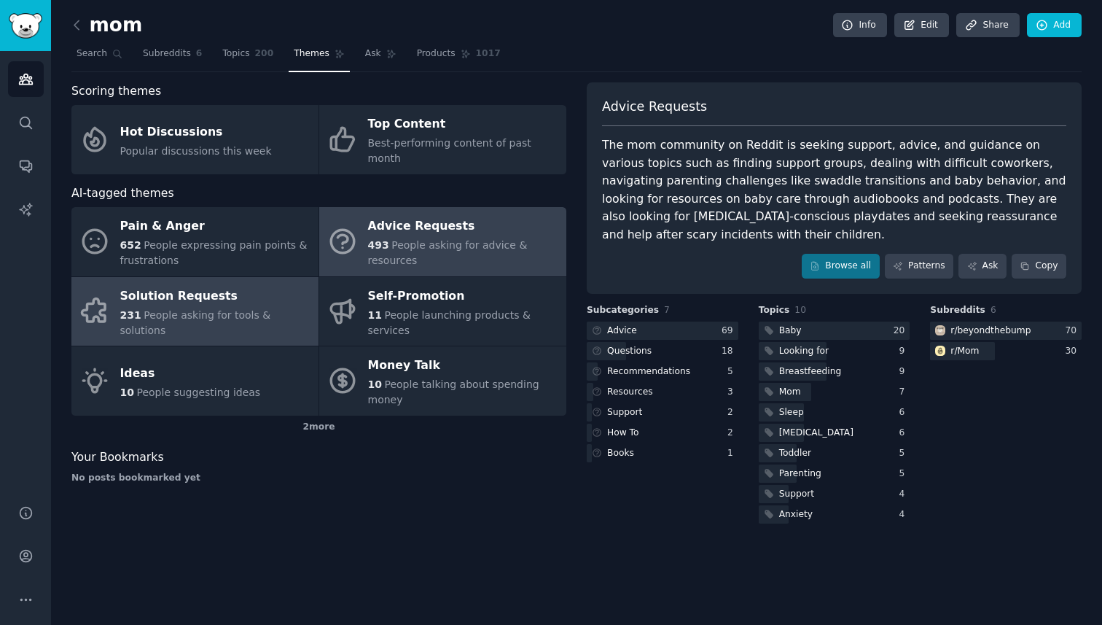
click at [243, 288] on div "Solution Requests" at bounding box center [215, 295] width 191 height 23
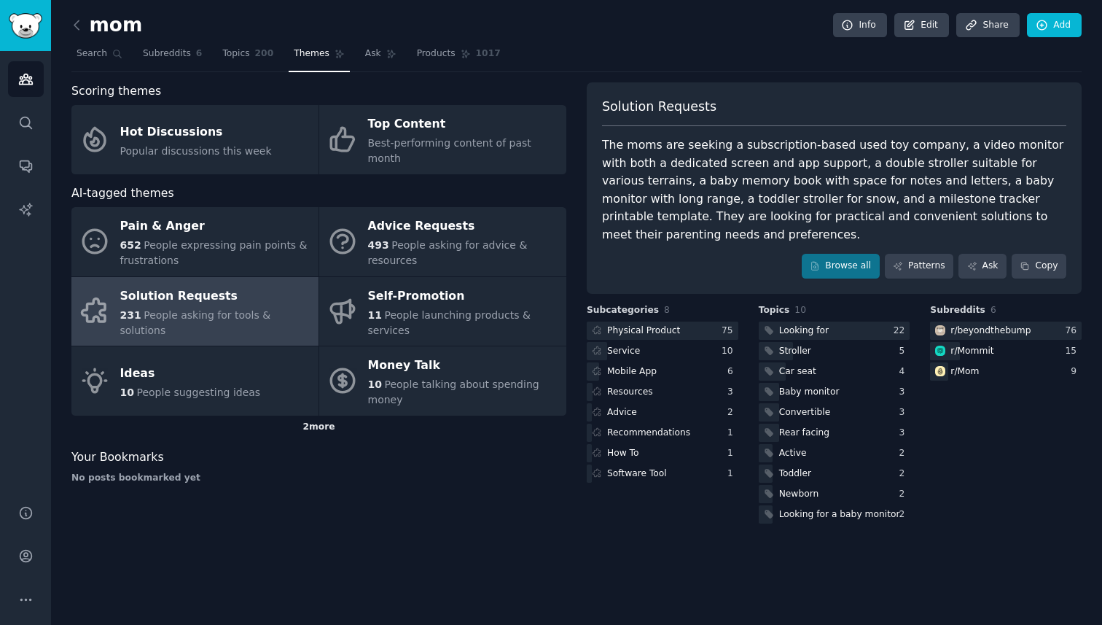
click at [310, 415] on div "2 more" at bounding box center [318, 426] width 495 height 23
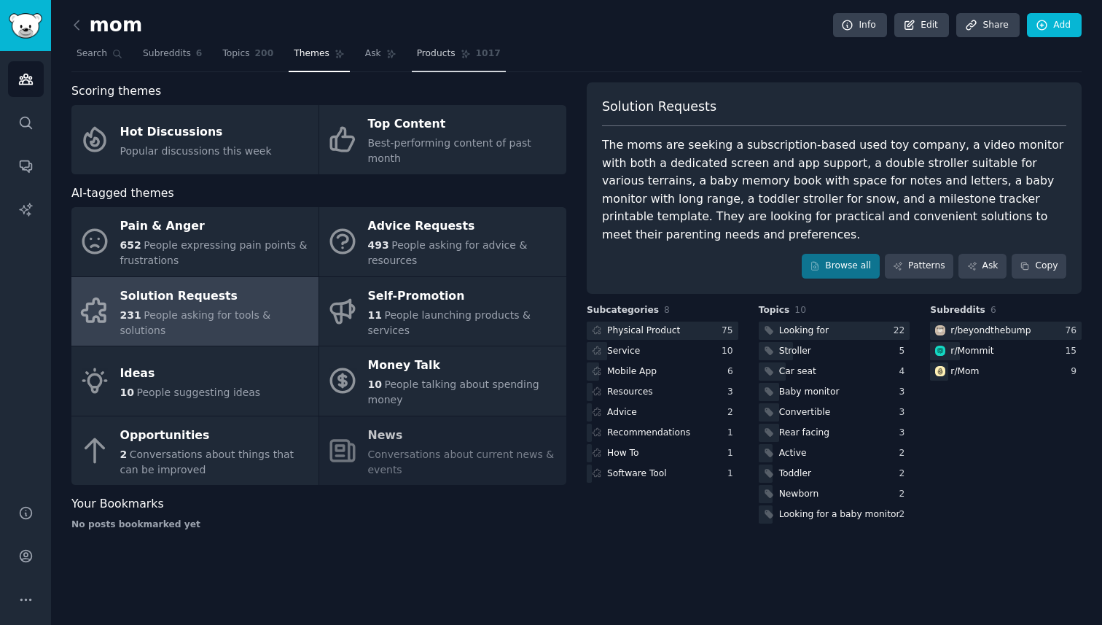
click at [423, 48] on span "Products" at bounding box center [436, 53] width 39 height 13
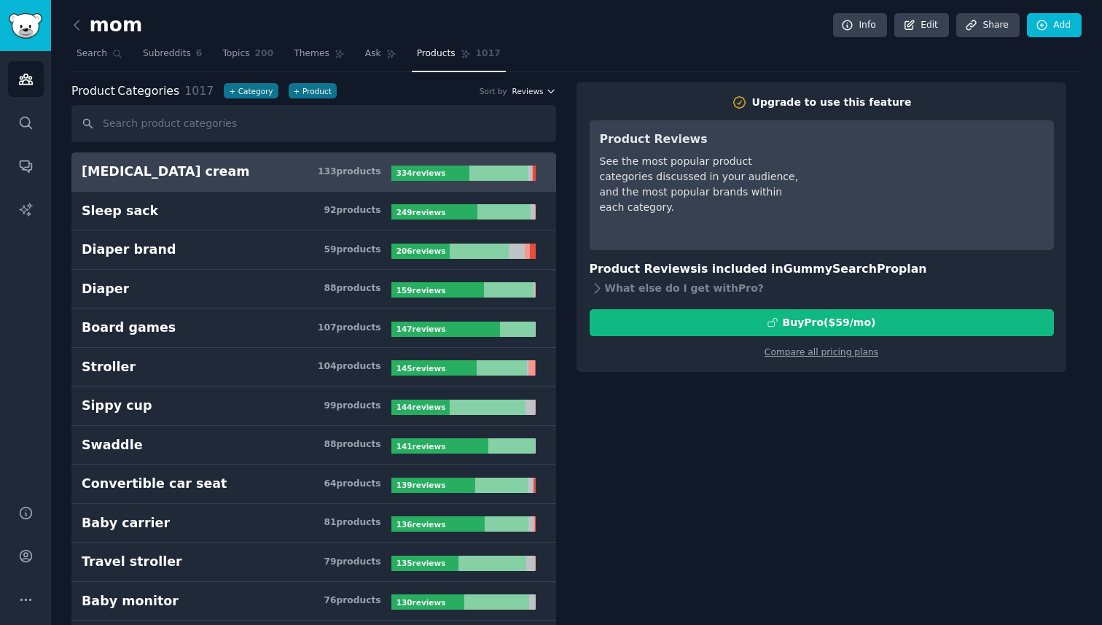
click at [531, 88] on span "Reviews" at bounding box center [527, 91] width 31 height 10
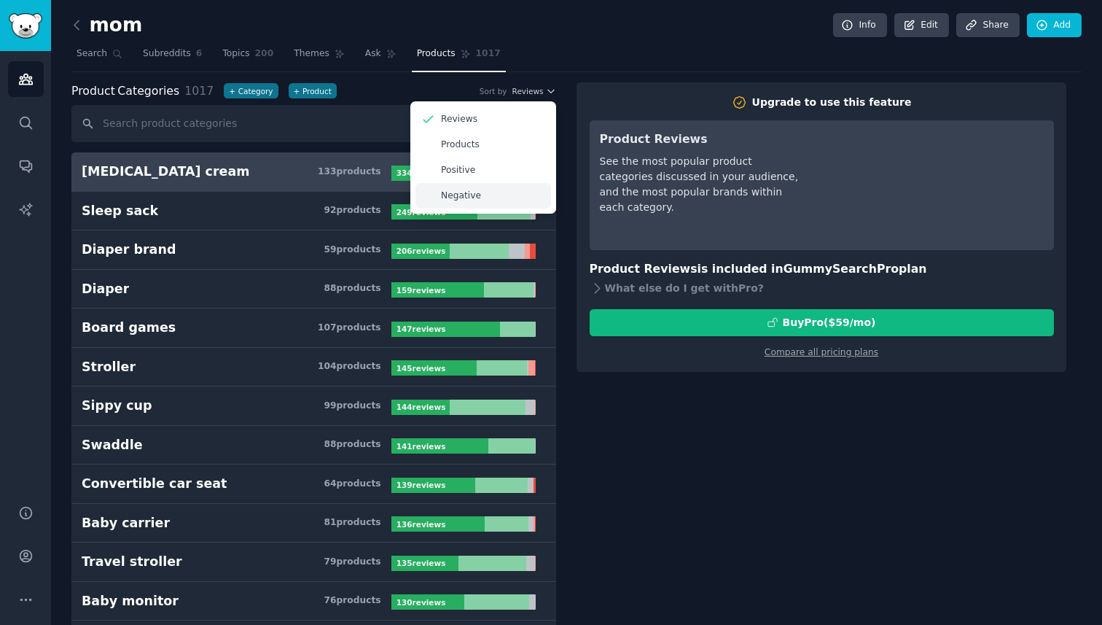
click at [473, 190] on p "Negative" at bounding box center [461, 195] width 40 height 13
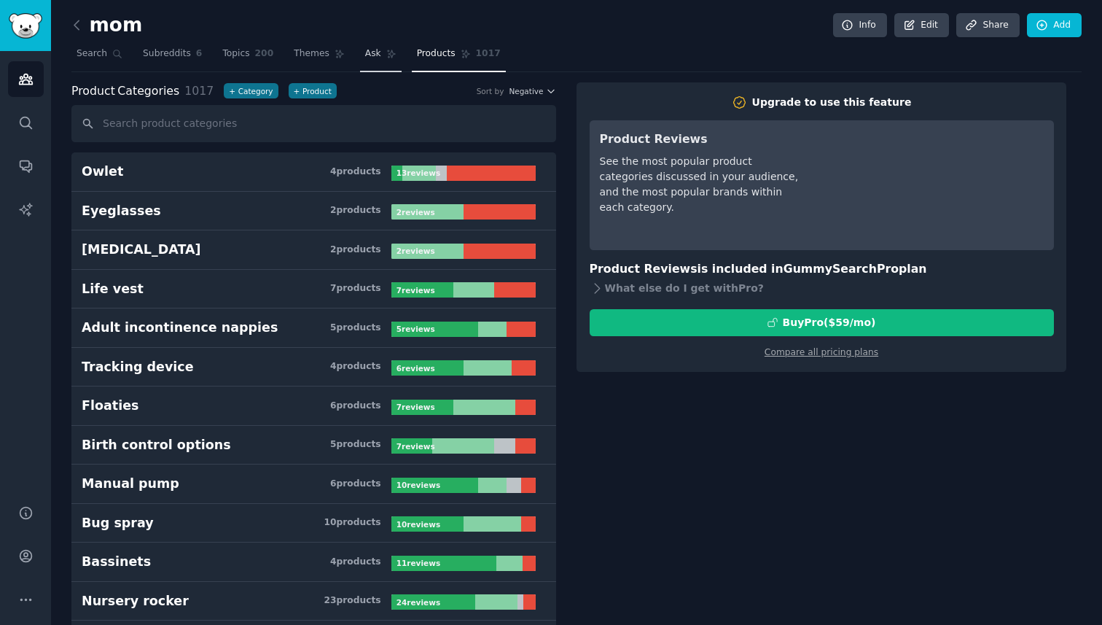
click at [371, 55] on span "Ask" at bounding box center [373, 53] width 16 height 13
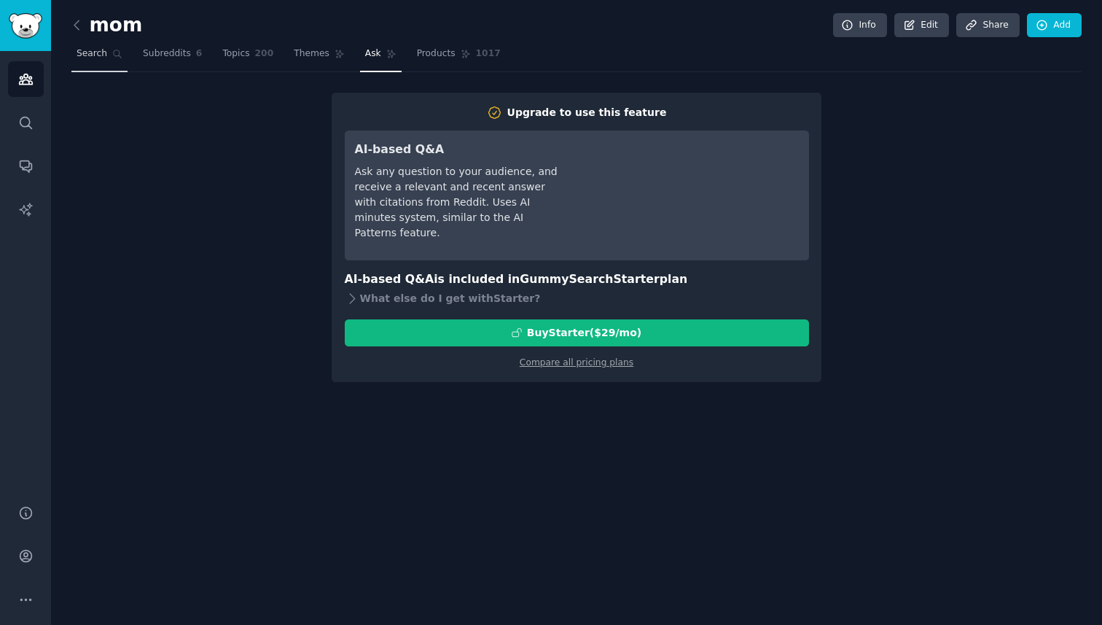
click at [90, 56] on span "Search" at bounding box center [92, 53] width 31 height 13
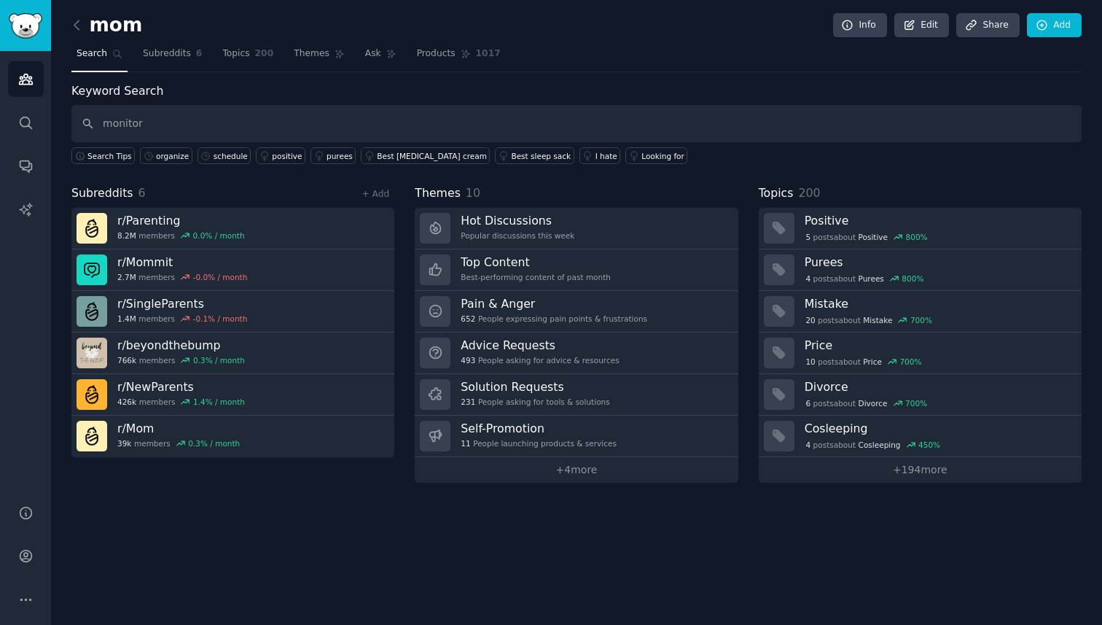
type input "monitor"
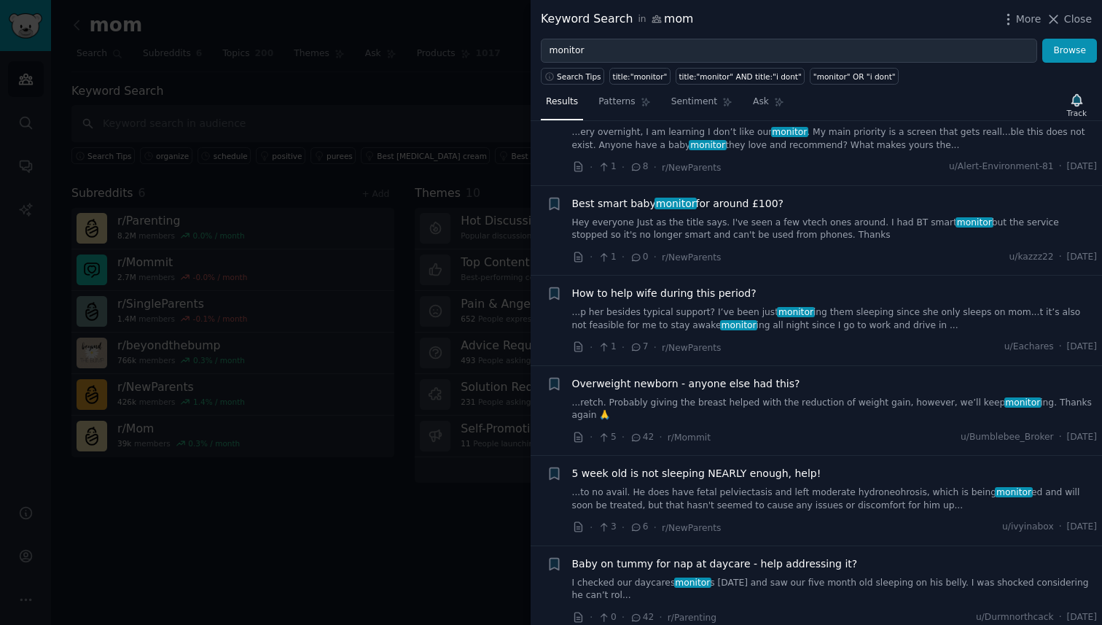
scroll to position [7262, 0]
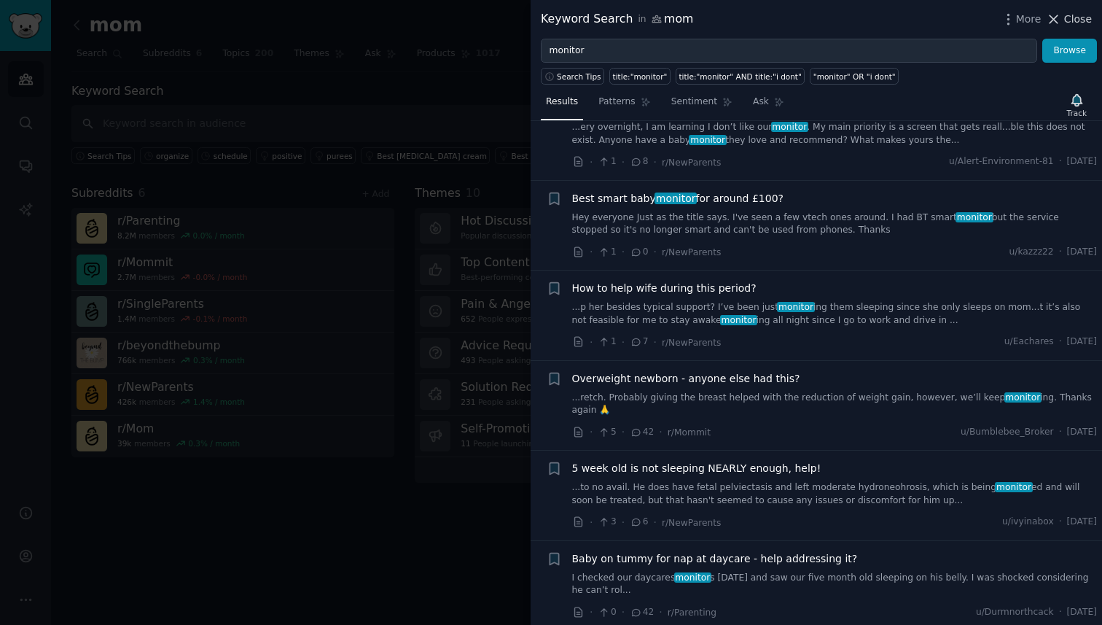
click at [1068, 21] on span "Close" at bounding box center [1078, 19] width 28 height 15
